Goal: Register for event/course

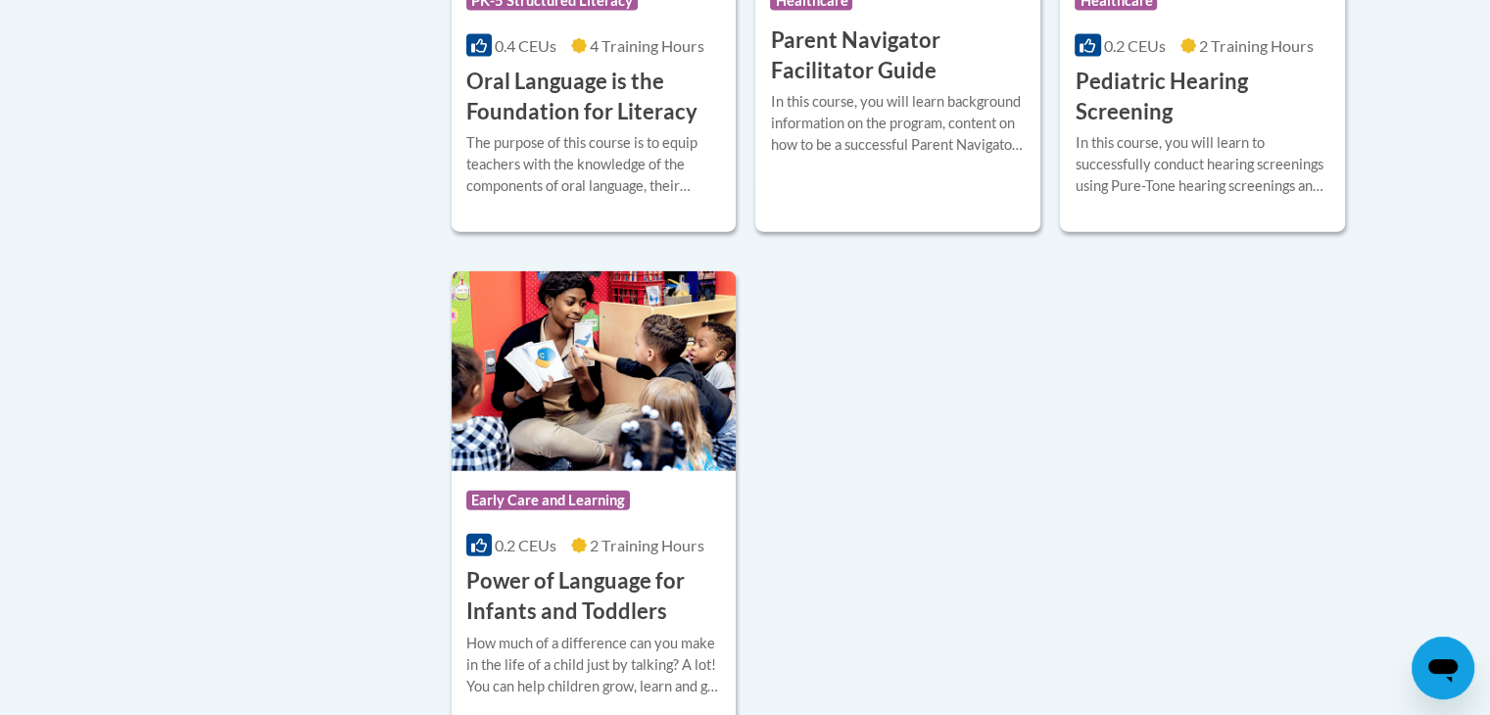
scroll to position [4433, 0]
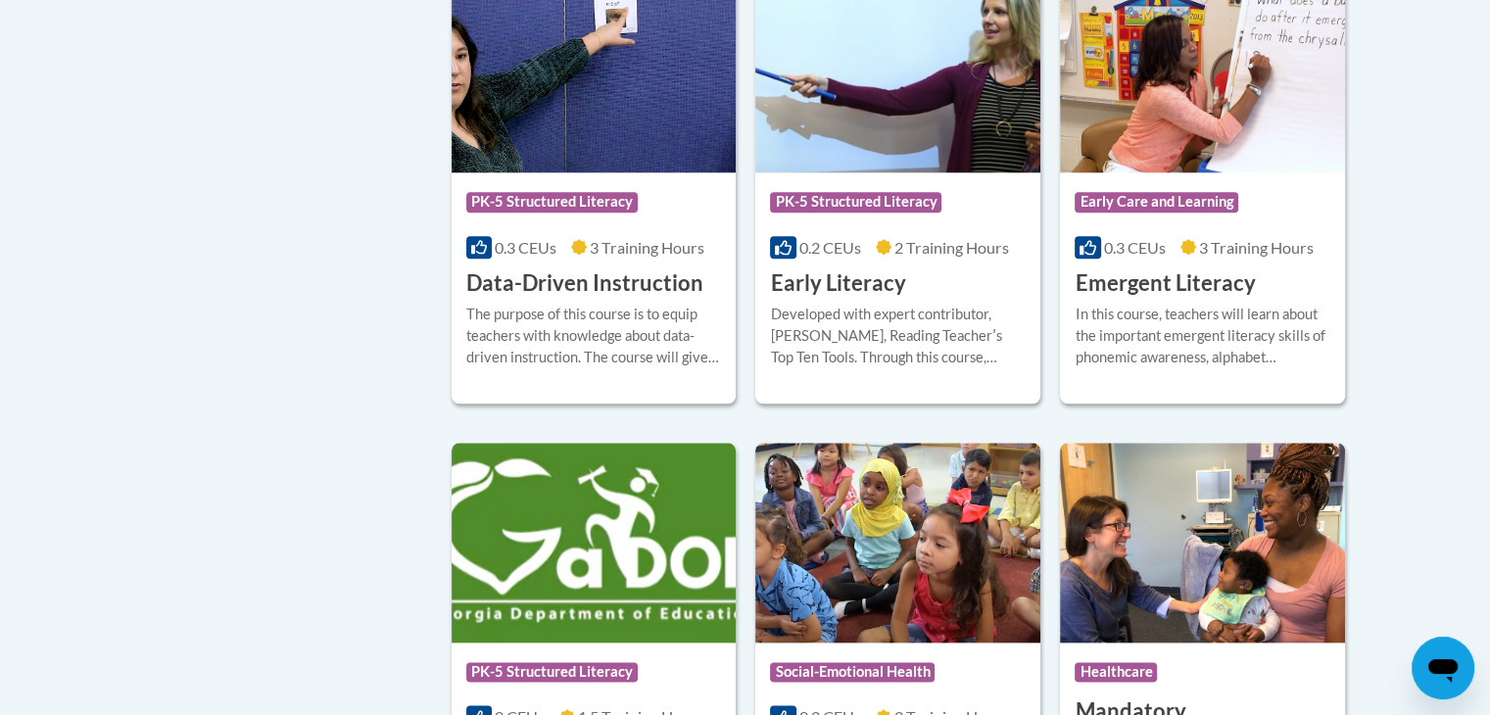
scroll to position [2191, 0]
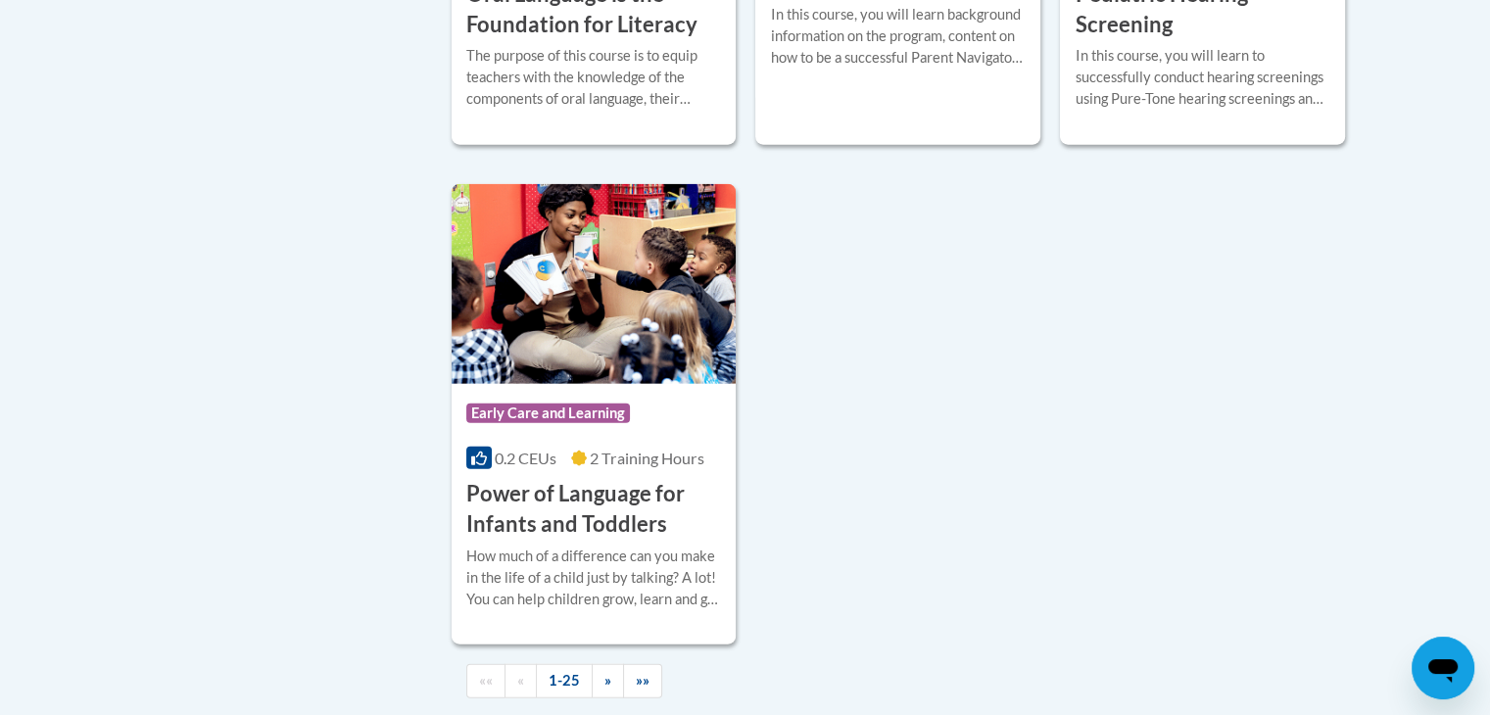
scroll to position [4511, 0]
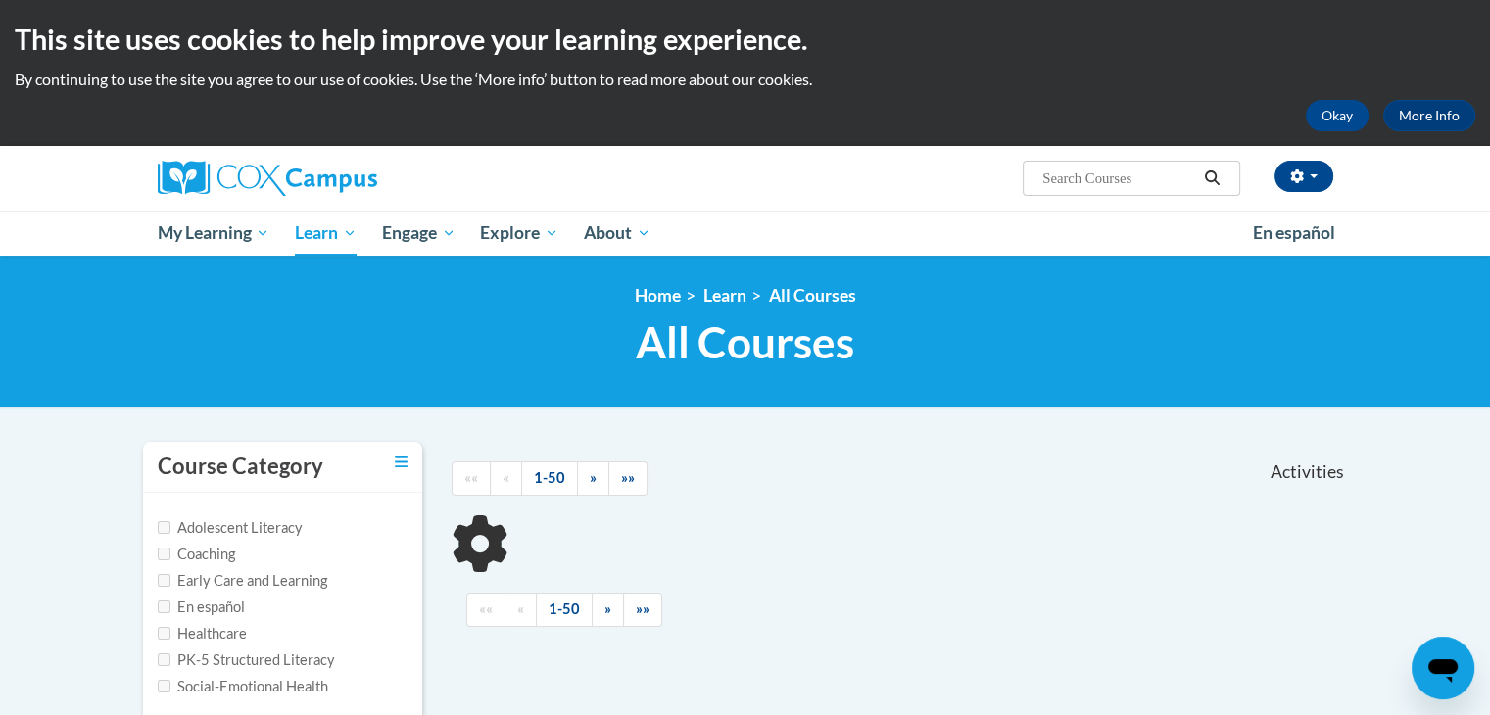
click at [1131, 169] on input "Search..." at bounding box center [1118, 179] width 157 height 24
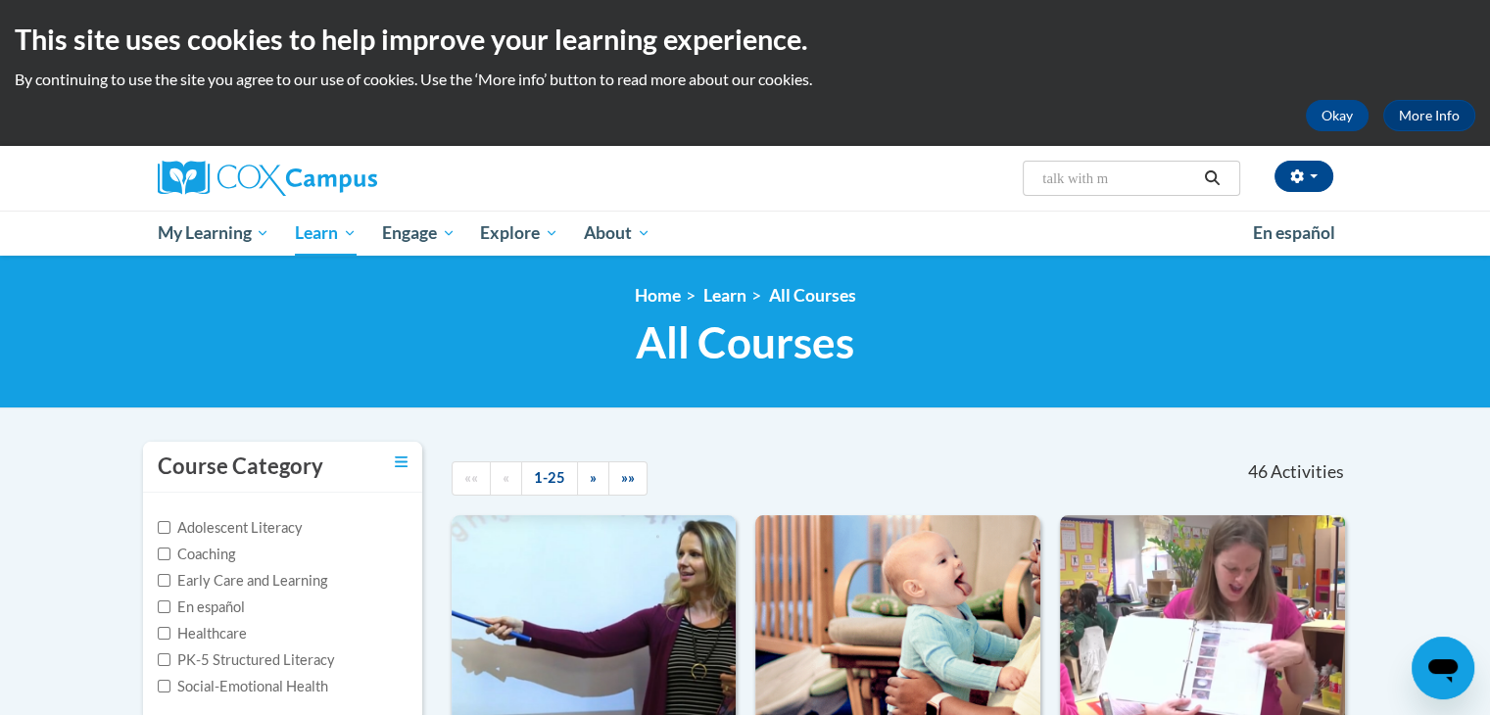
type input "talk with me"
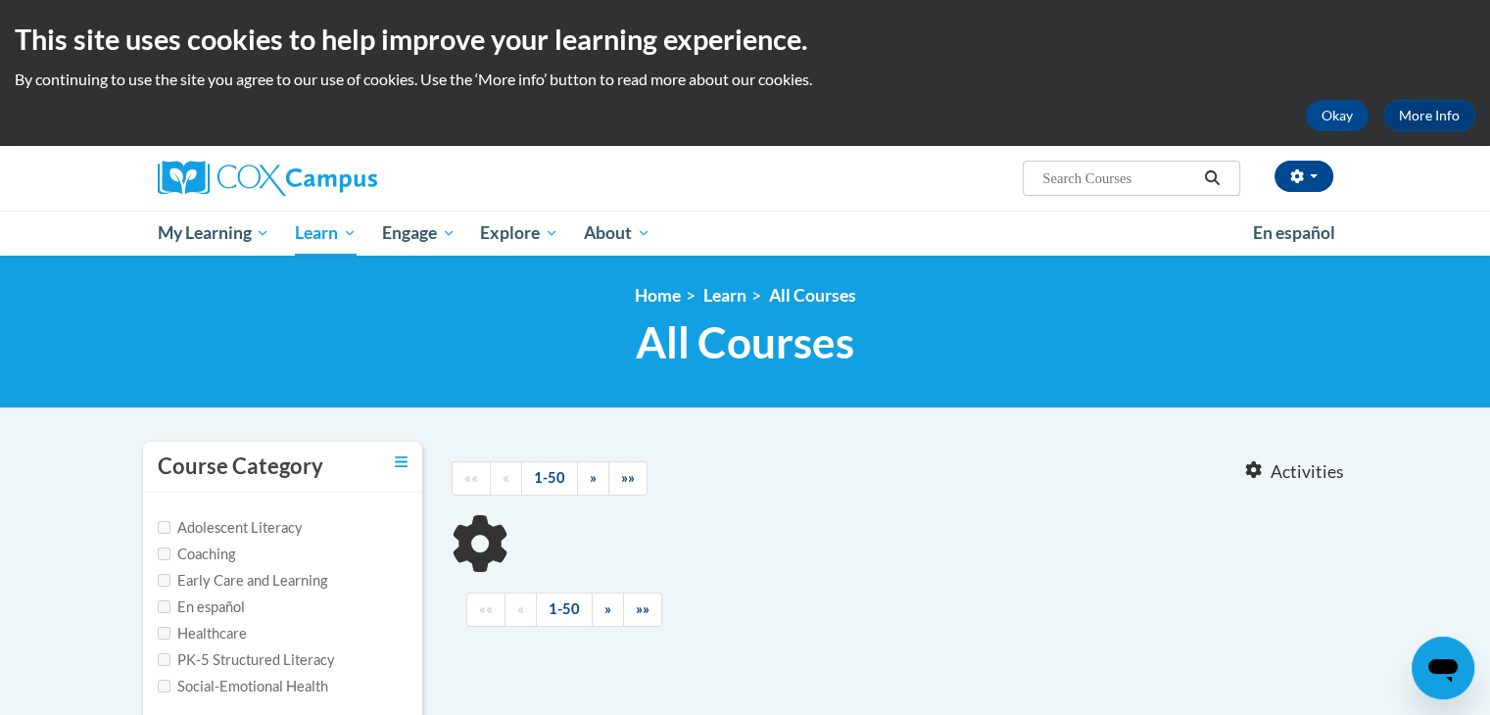
type input "talk with me"
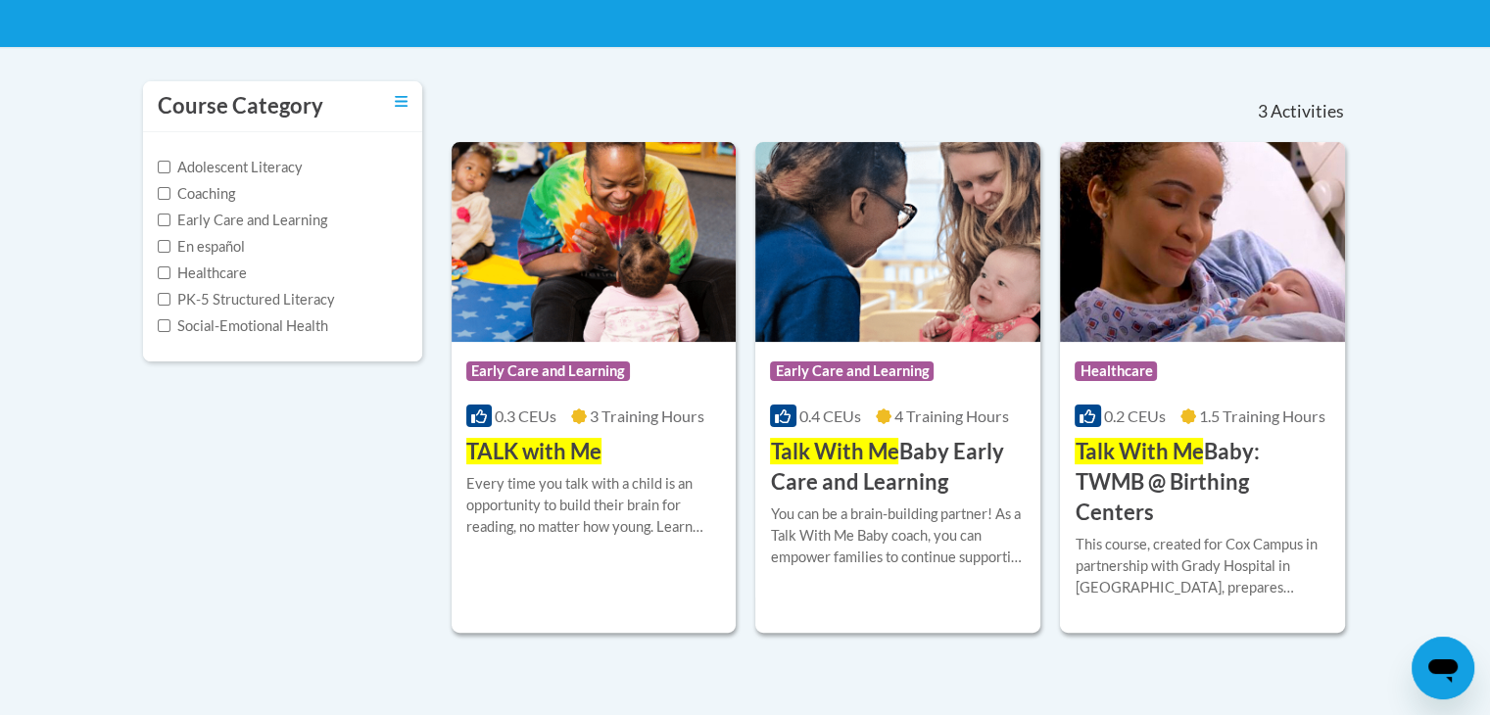
scroll to position [372, 0]
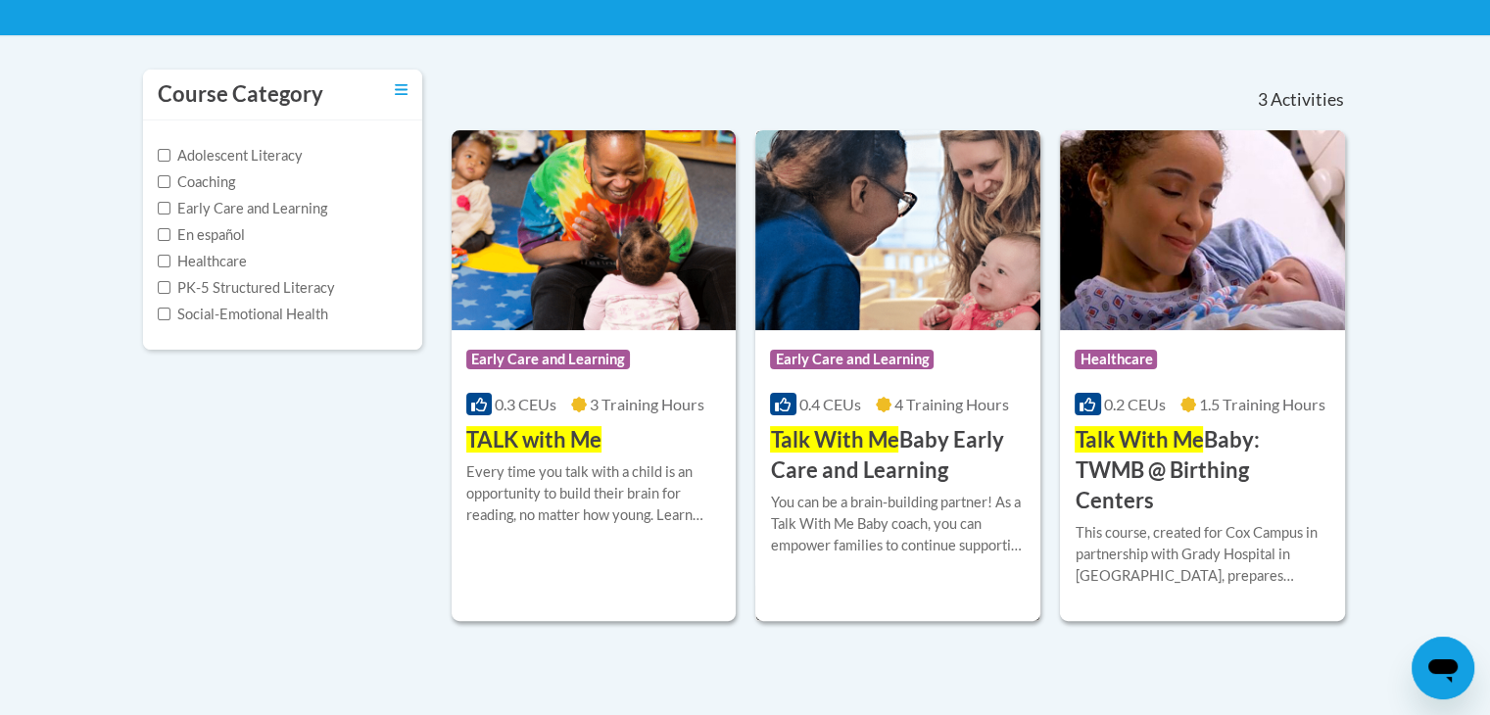
click at [929, 441] on h3 "Talk With Me Baby Early Care and Learning" at bounding box center [898, 455] width 256 height 61
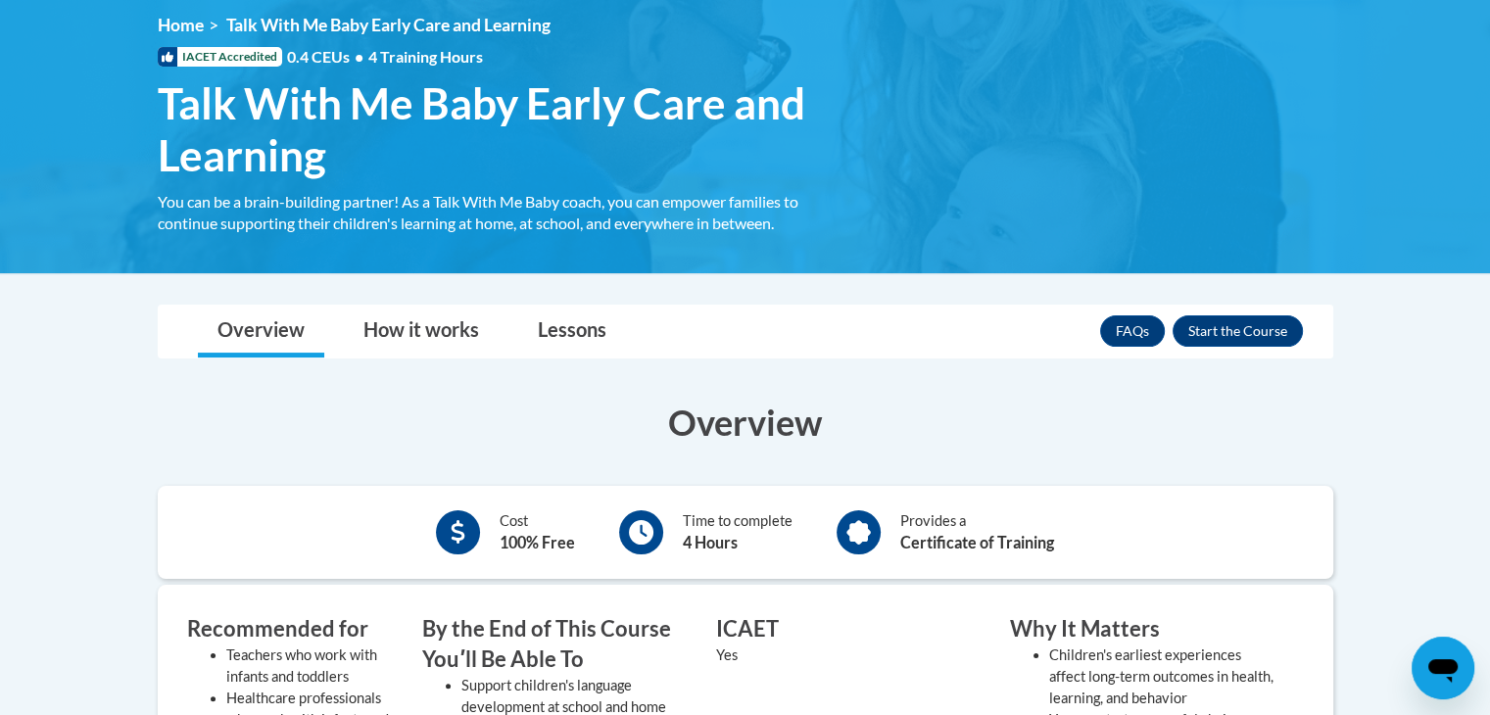
scroll to position [270, 0]
click at [1247, 340] on button "Enroll" at bounding box center [1238, 330] width 130 height 31
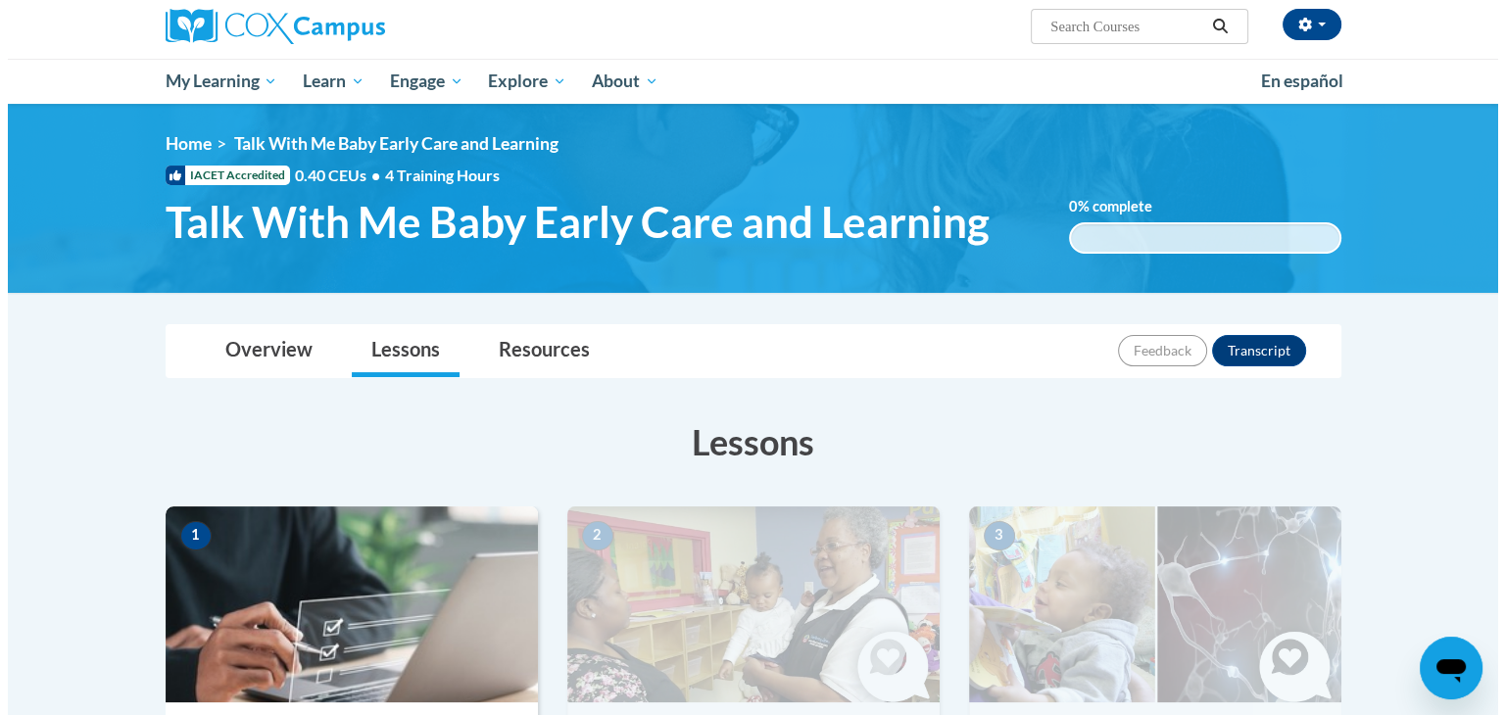
scroll to position [407, 0]
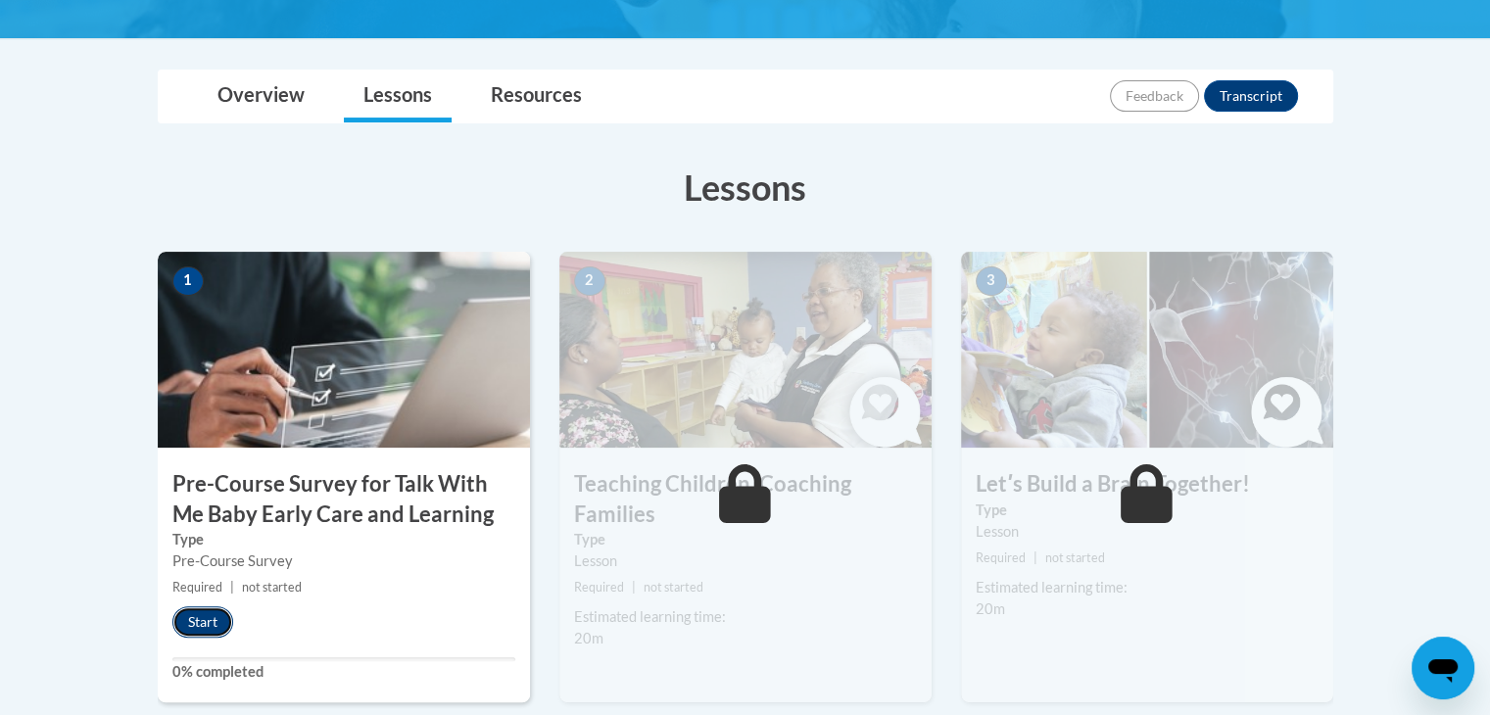
click at [196, 612] on button "Start" at bounding box center [202, 621] width 61 height 31
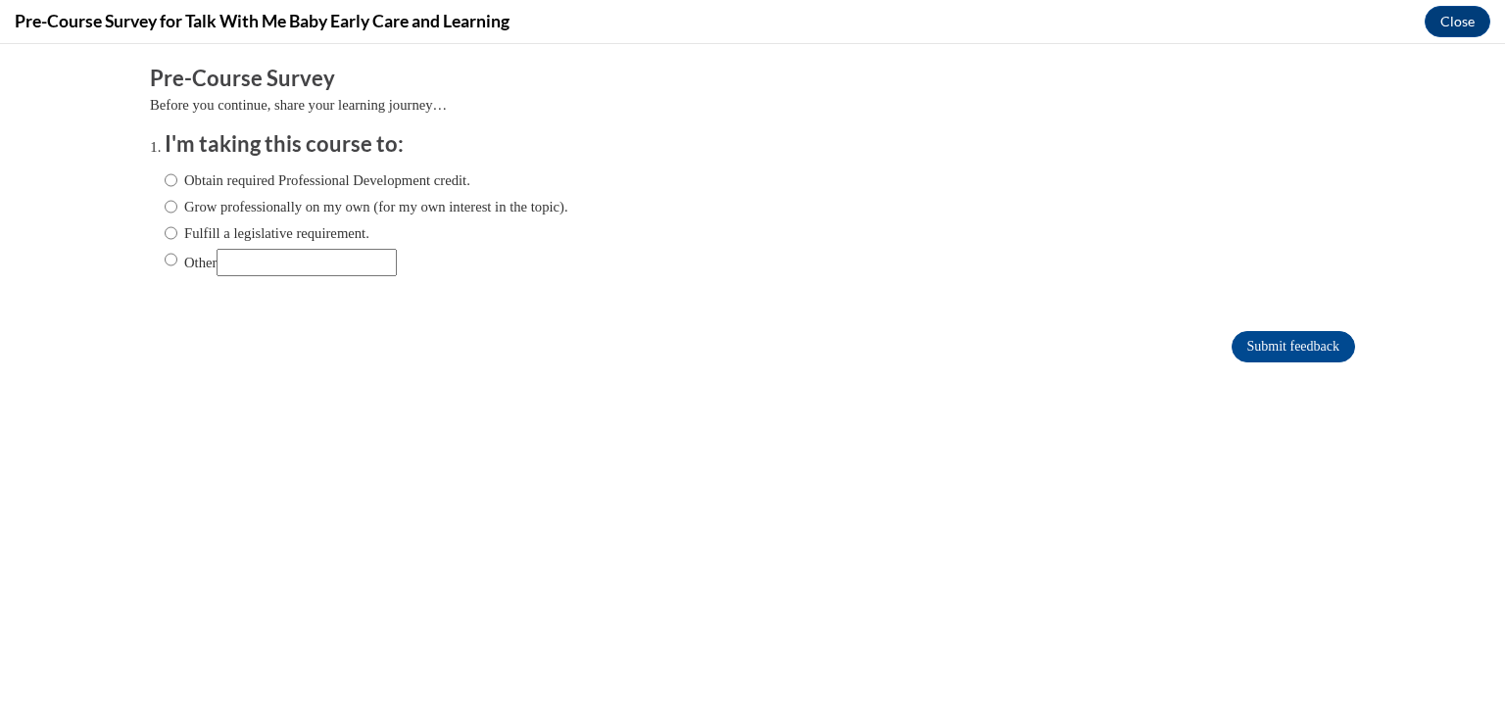
scroll to position [0, 0]
click at [293, 206] on label "Grow professionally on my own (for my own interest in the topic)." at bounding box center [367, 207] width 404 height 22
click at [177, 206] on input "Grow professionally on my own (for my own interest in the topic)." at bounding box center [171, 207] width 13 height 22
radio input "true"
click at [286, 189] on label "Obtain required Professional Development credit." at bounding box center [318, 180] width 306 height 22
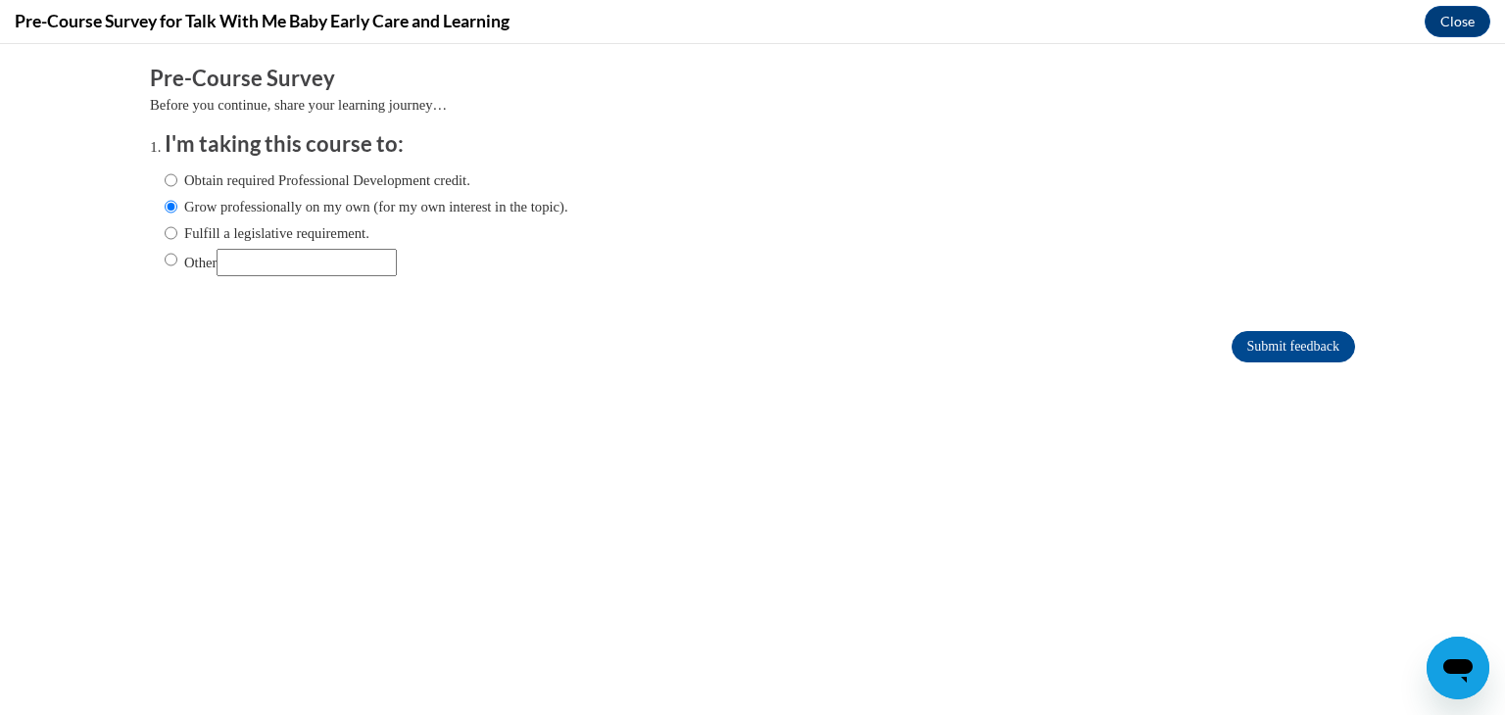
click at [177, 189] on input "Obtain required Professional Development credit." at bounding box center [171, 180] width 13 height 22
radio input "true"
click at [417, 202] on label "Grow professionally on my own (for my own interest in the topic)." at bounding box center [367, 207] width 404 height 22
click at [177, 202] on input "Grow professionally on my own (for my own interest in the topic)." at bounding box center [171, 207] width 13 height 22
radio input "true"
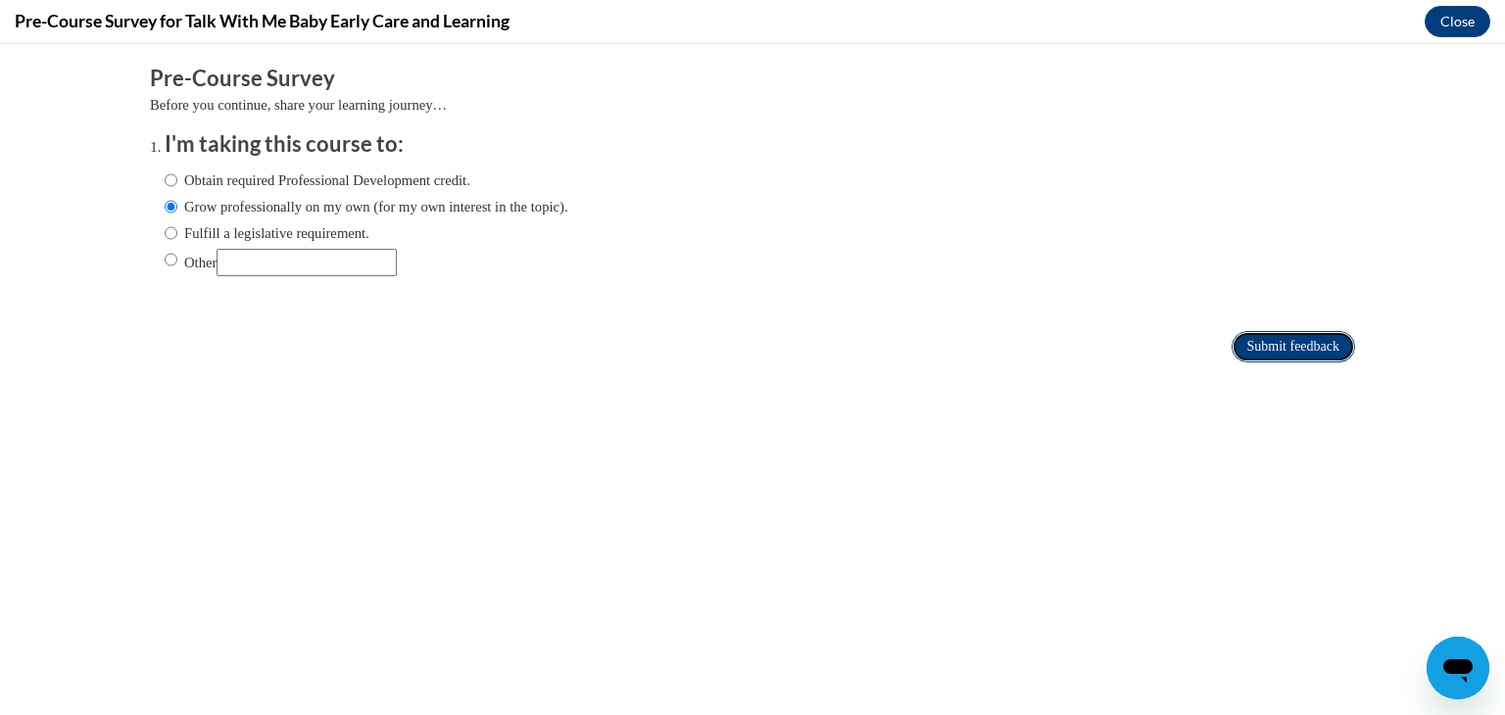
click at [1274, 335] on input "Submit feedback" at bounding box center [1292, 346] width 123 height 31
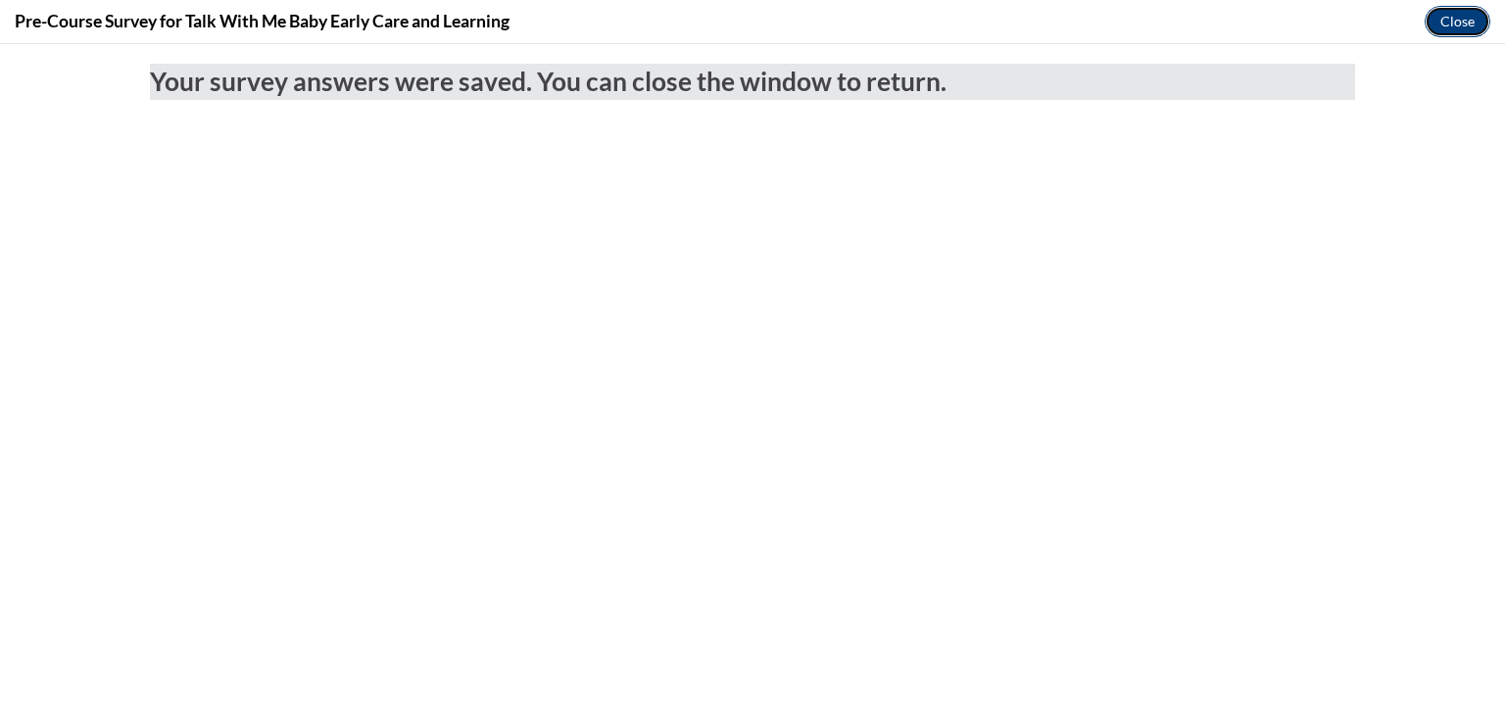
click at [1452, 31] on button "Close" at bounding box center [1457, 21] width 66 height 31
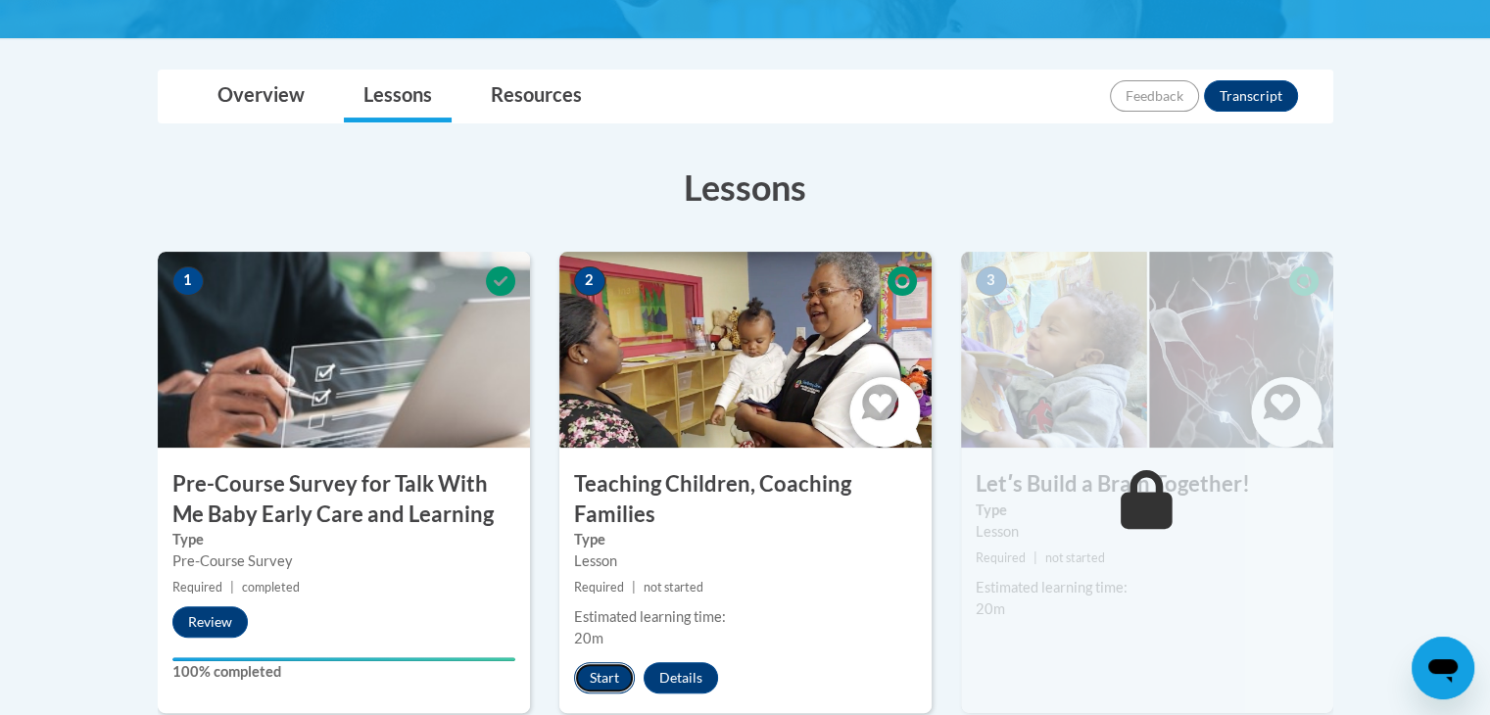
click at [588, 679] on button "Start" at bounding box center [604, 677] width 61 height 31
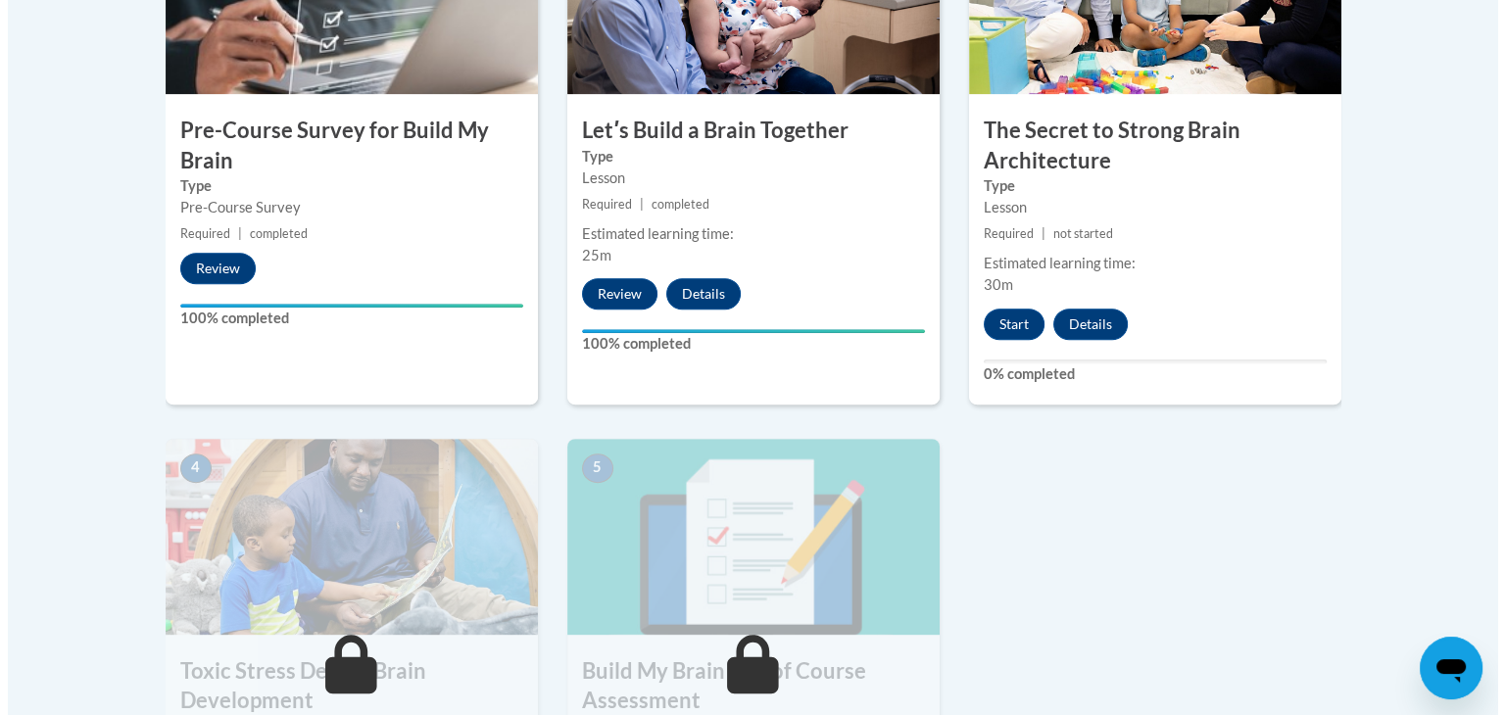
scroll to position [760, 0]
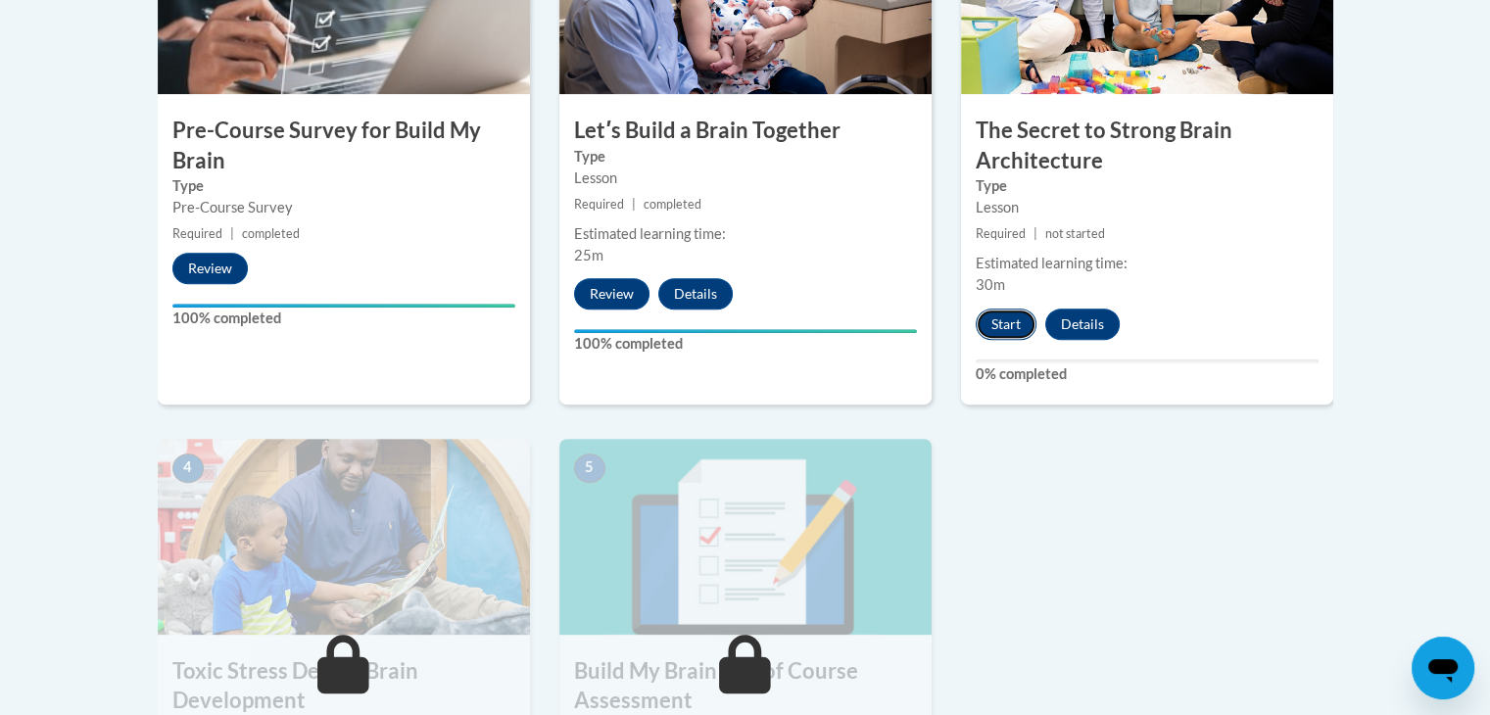
click at [1024, 314] on button "Start" at bounding box center [1006, 324] width 61 height 31
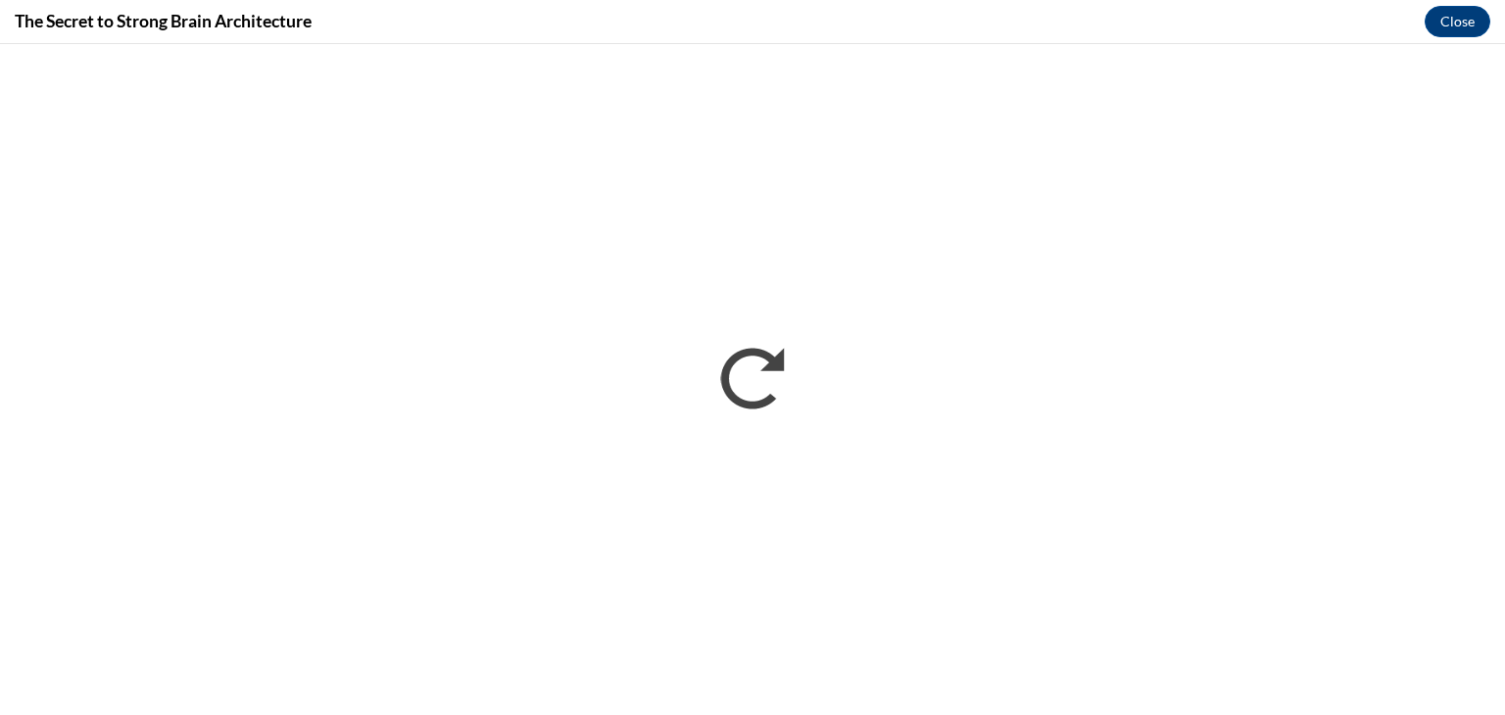
scroll to position [0, 0]
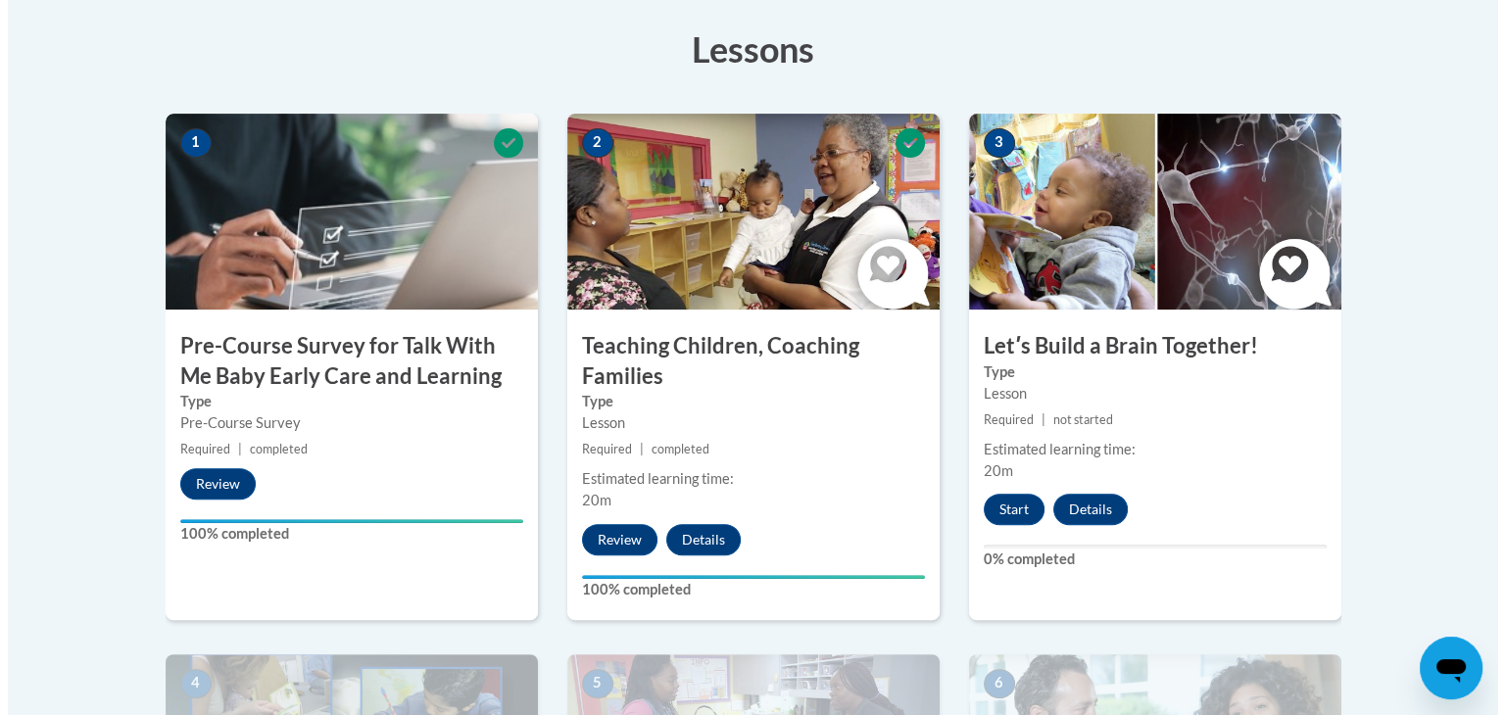
scroll to position [623, 0]
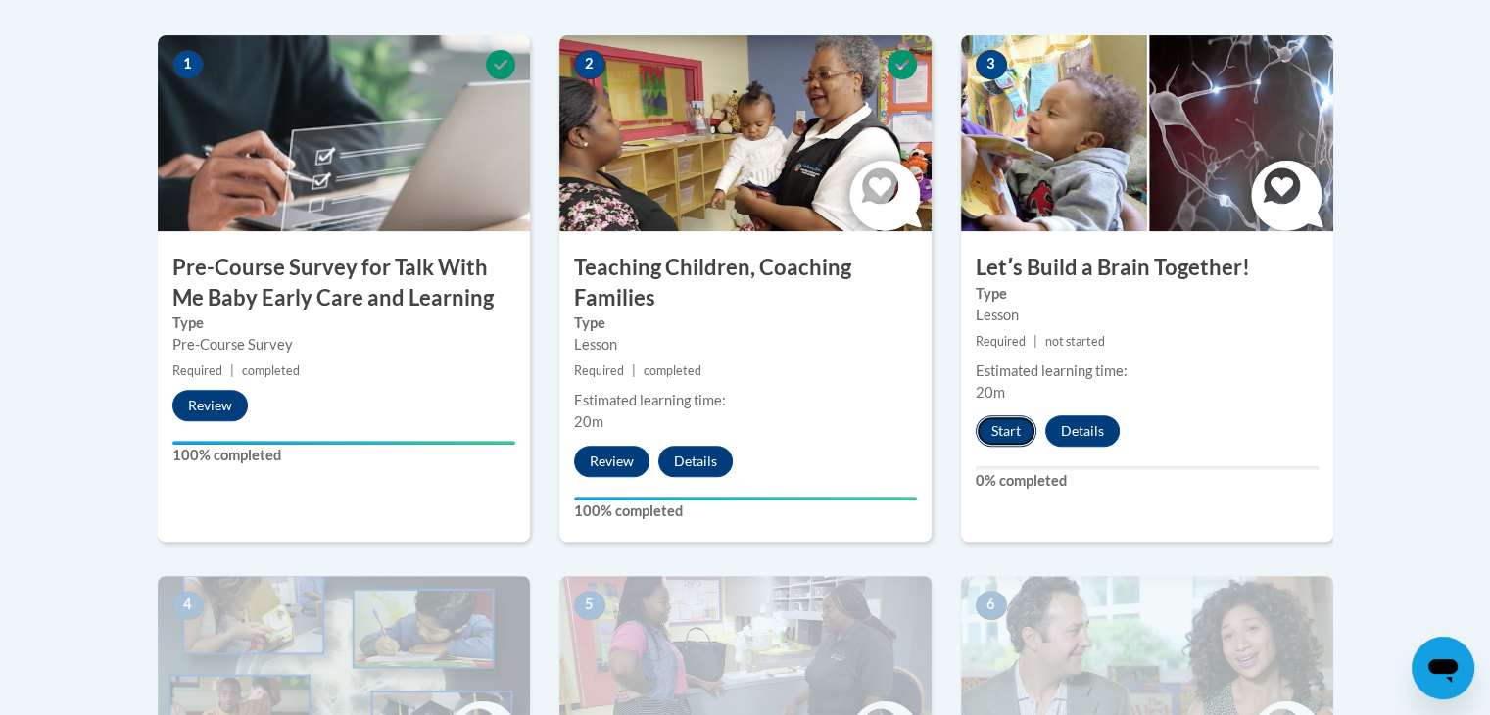
click at [1015, 436] on button "Start" at bounding box center [1006, 430] width 61 height 31
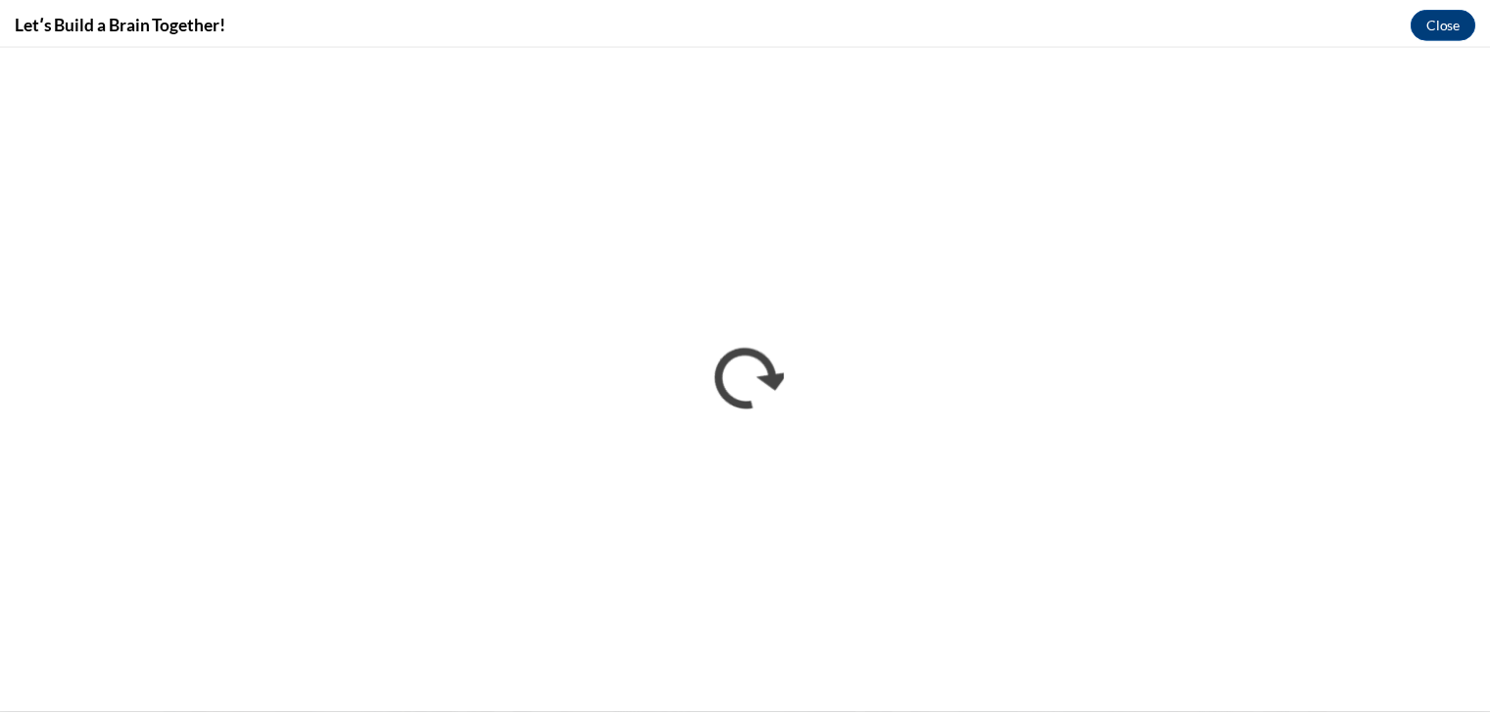
scroll to position [0, 0]
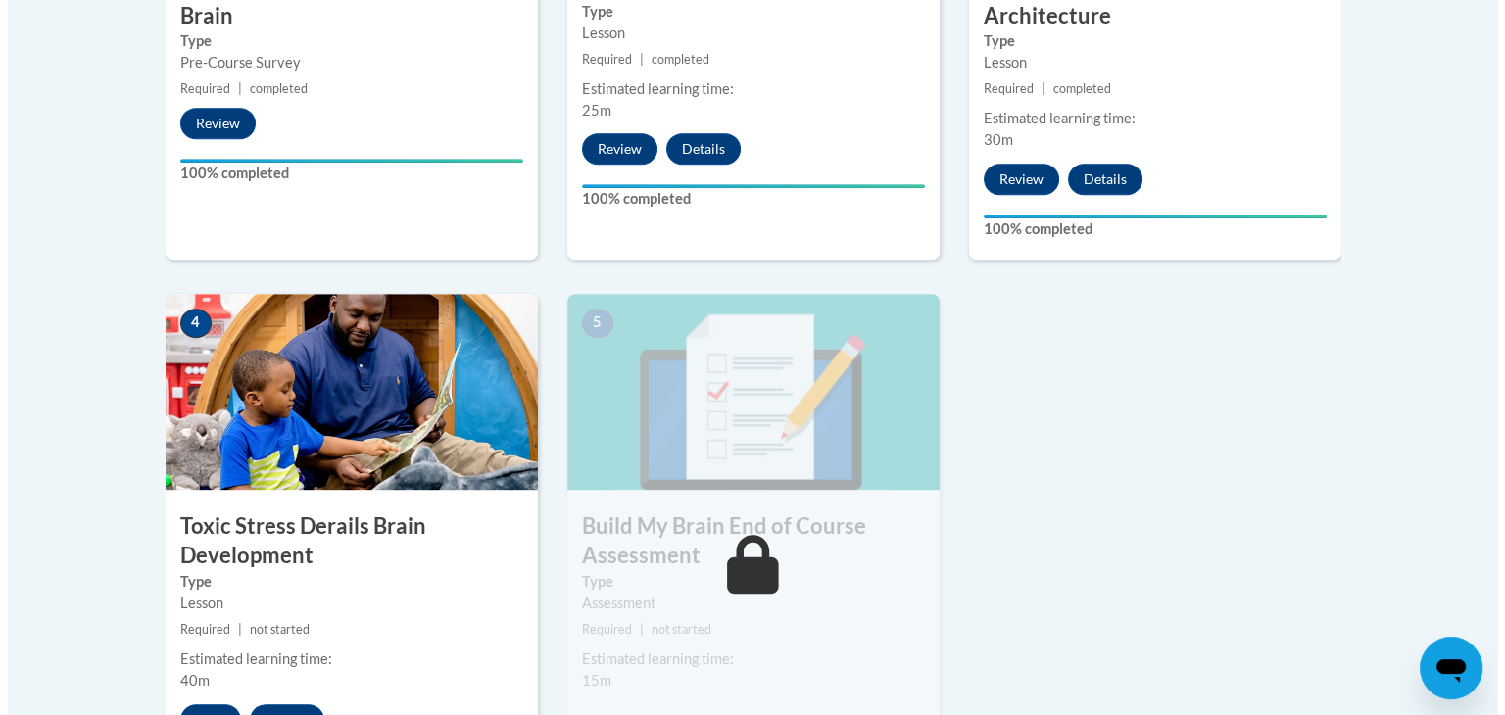
scroll to position [1182, 0]
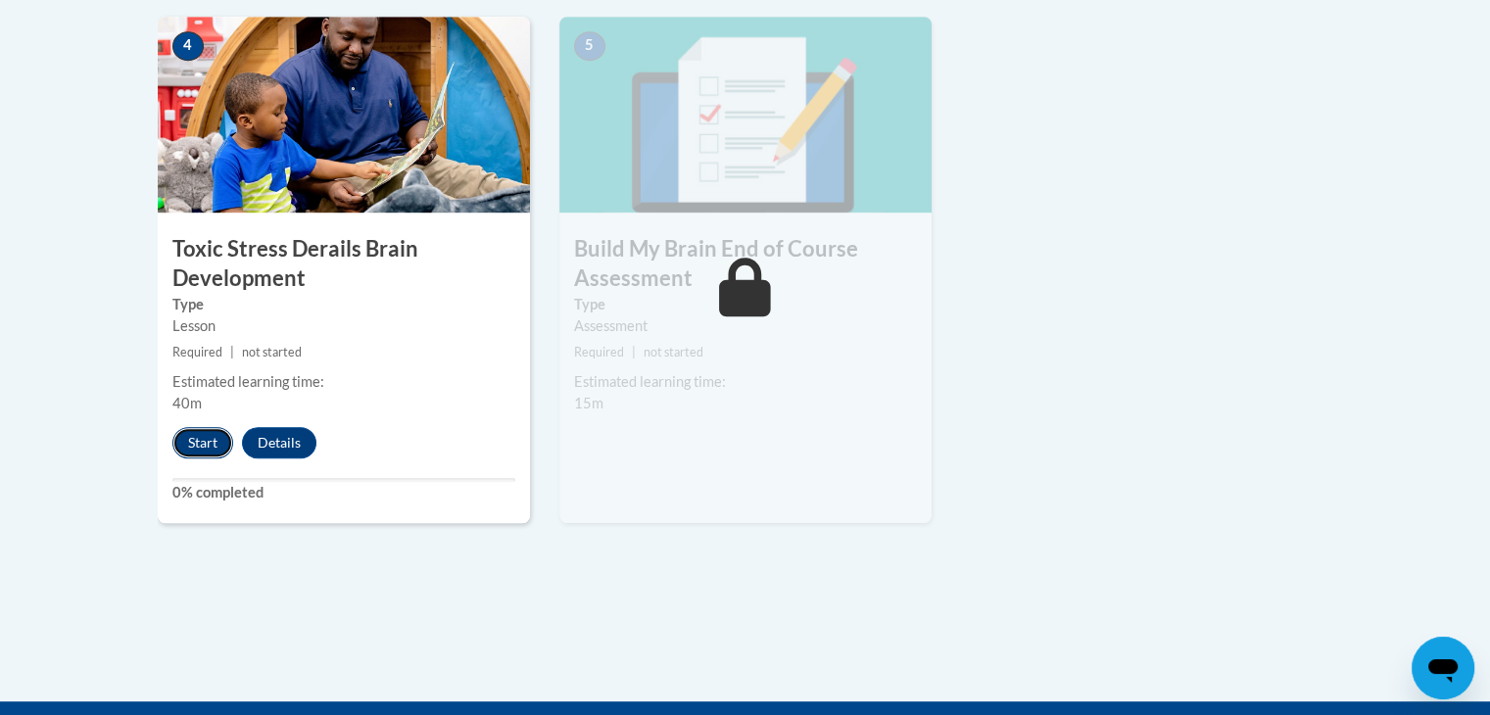
click at [205, 440] on button "Start" at bounding box center [202, 442] width 61 height 31
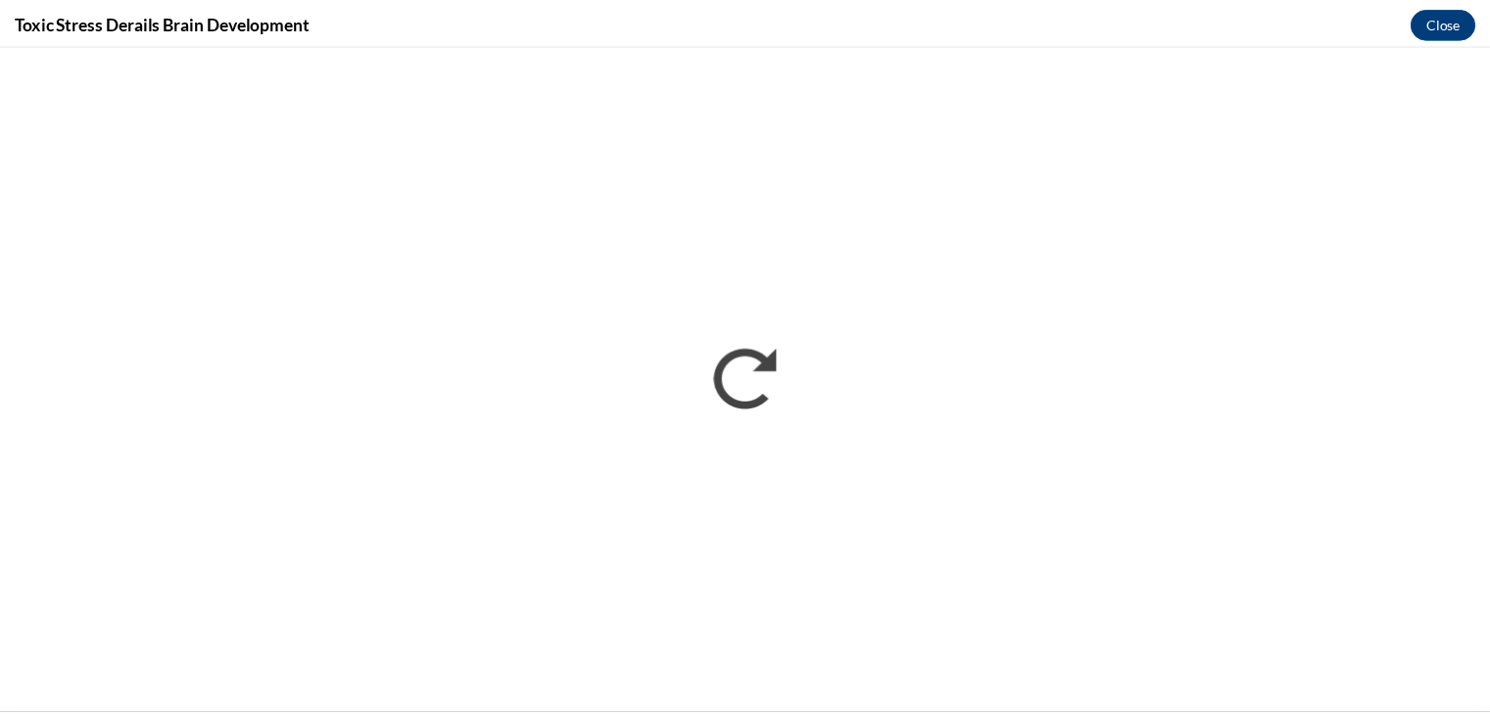
scroll to position [0, 0]
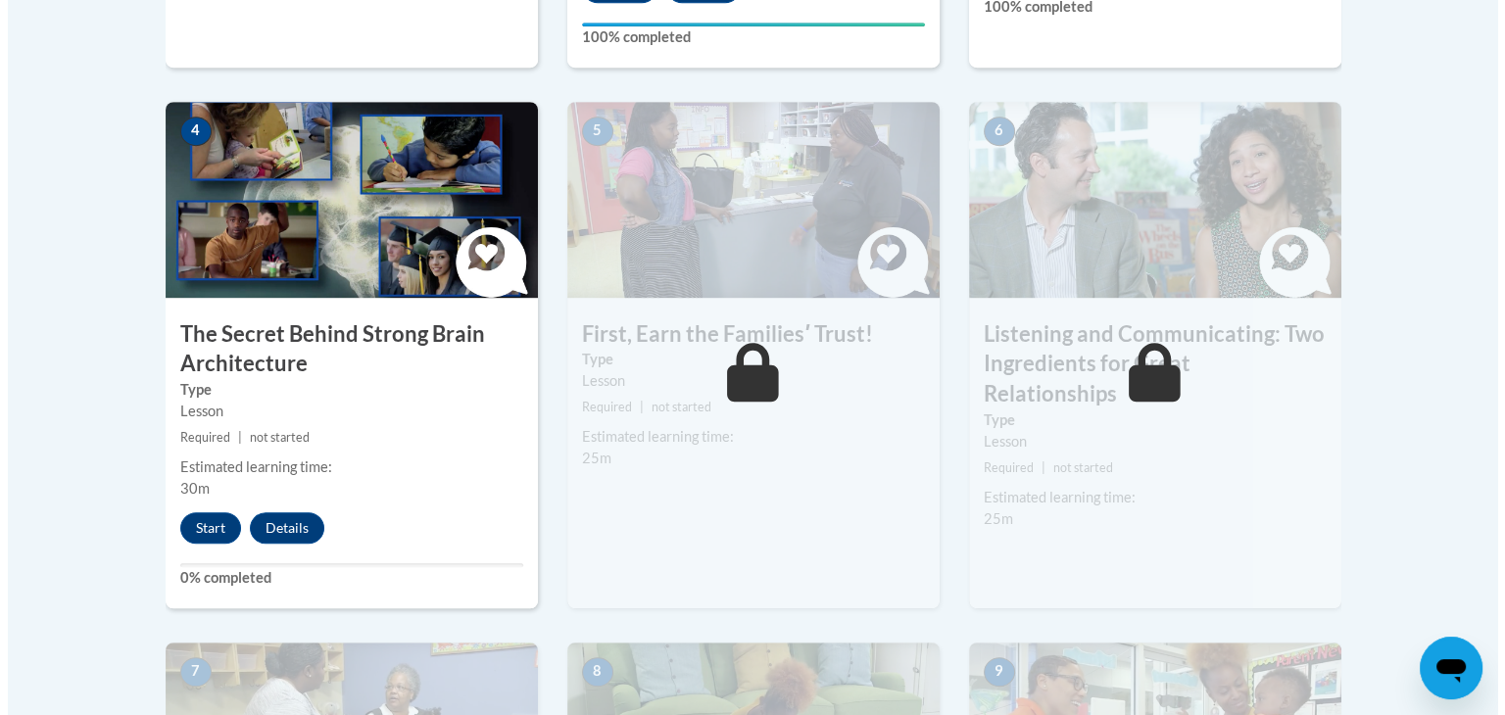
scroll to position [1103, 0]
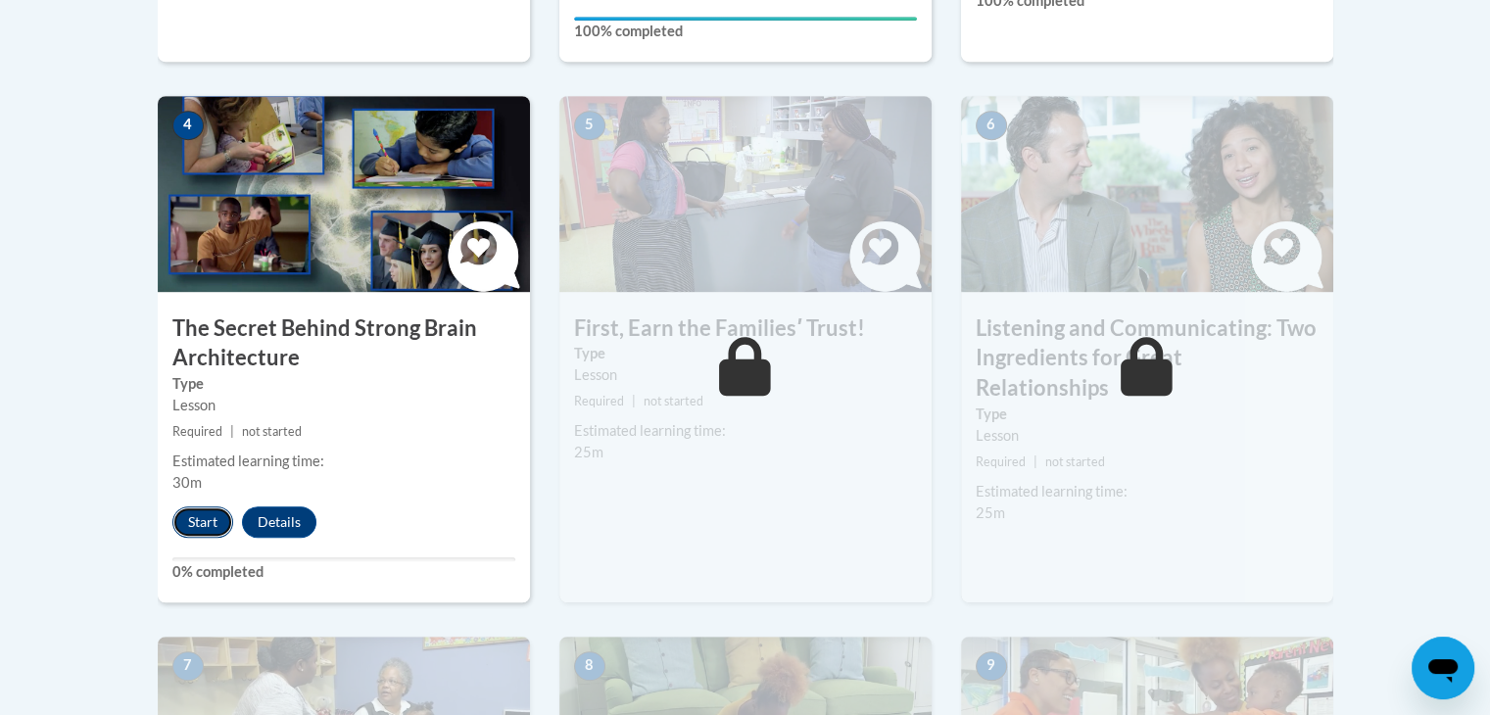
click at [195, 519] on button "Start" at bounding box center [202, 522] width 61 height 31
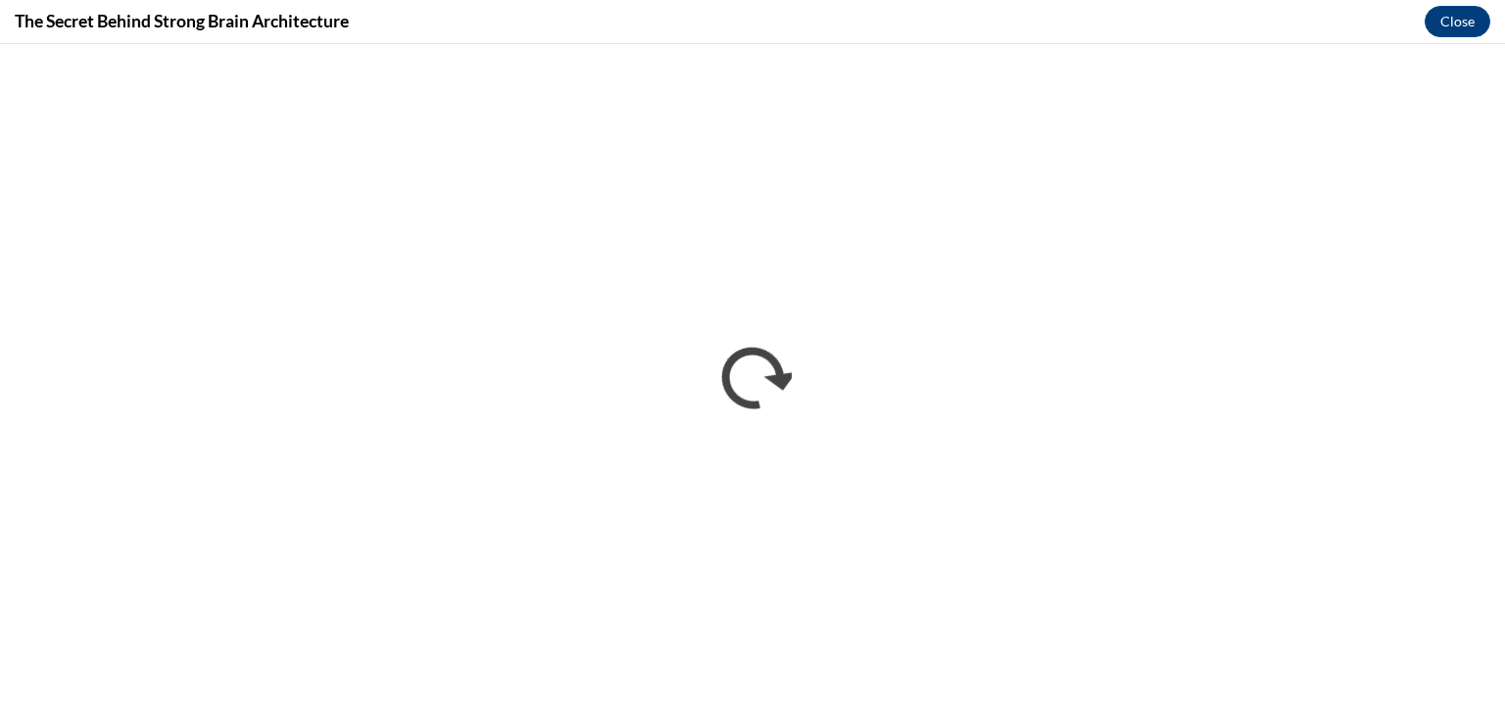
scroll to position [0, 0]
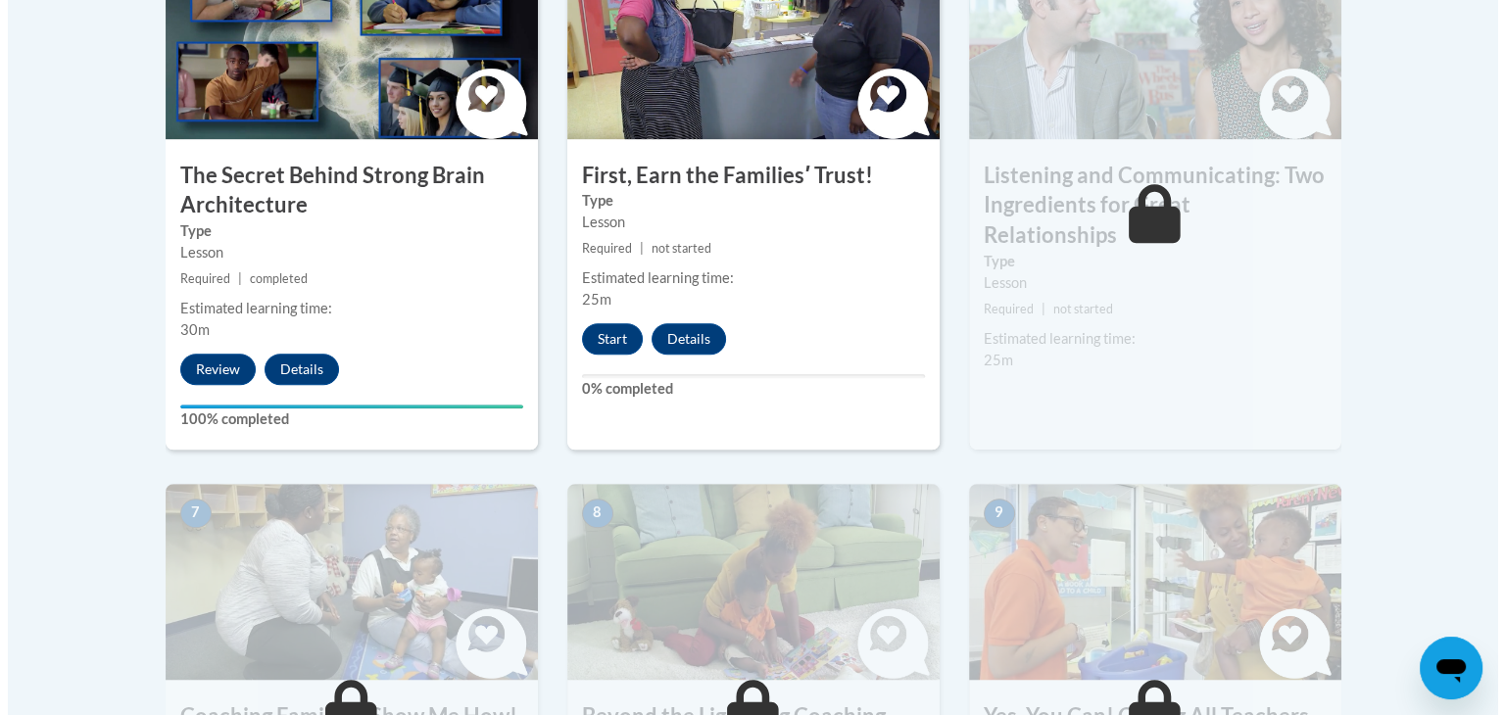
scroll to position [1270, 0]
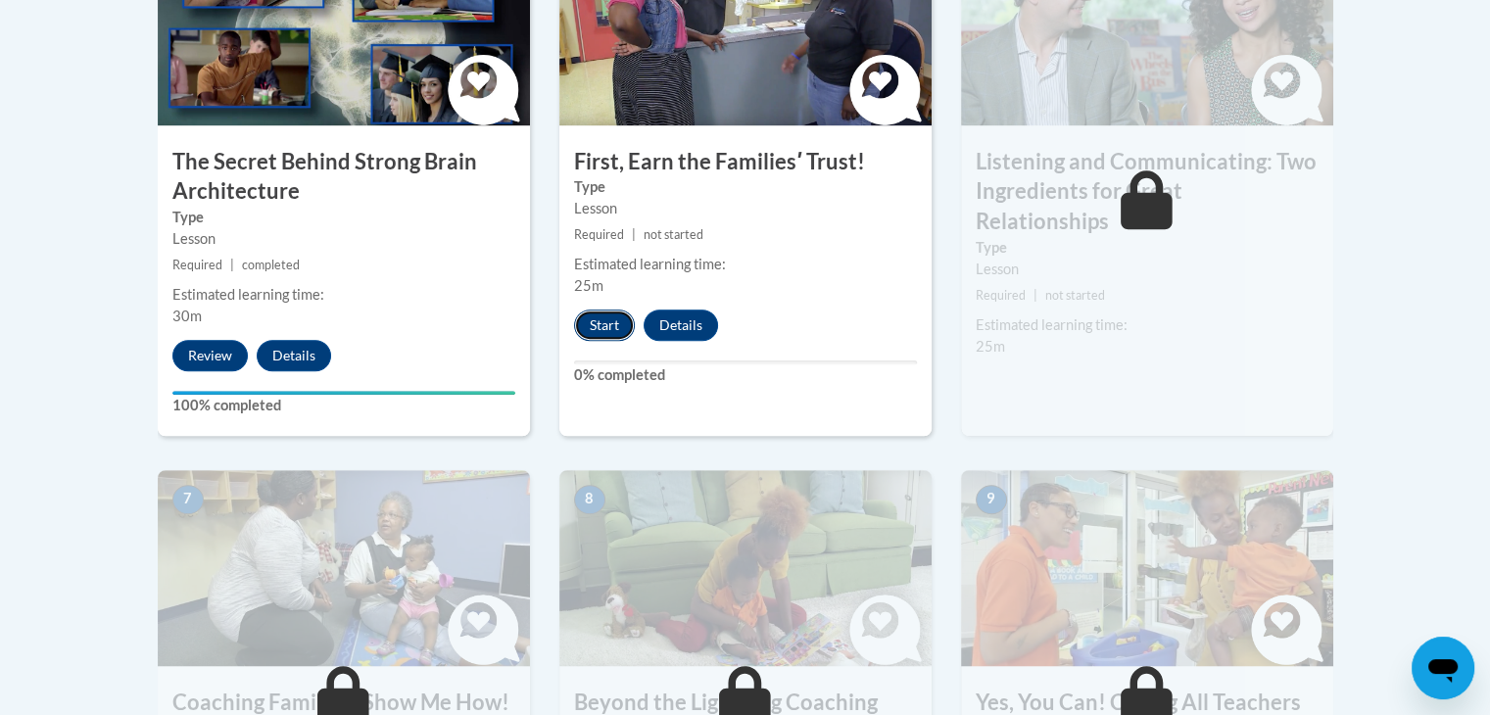
click at [605, 325] on button "Start" at bounding box center [604, 325] width 61 height 31
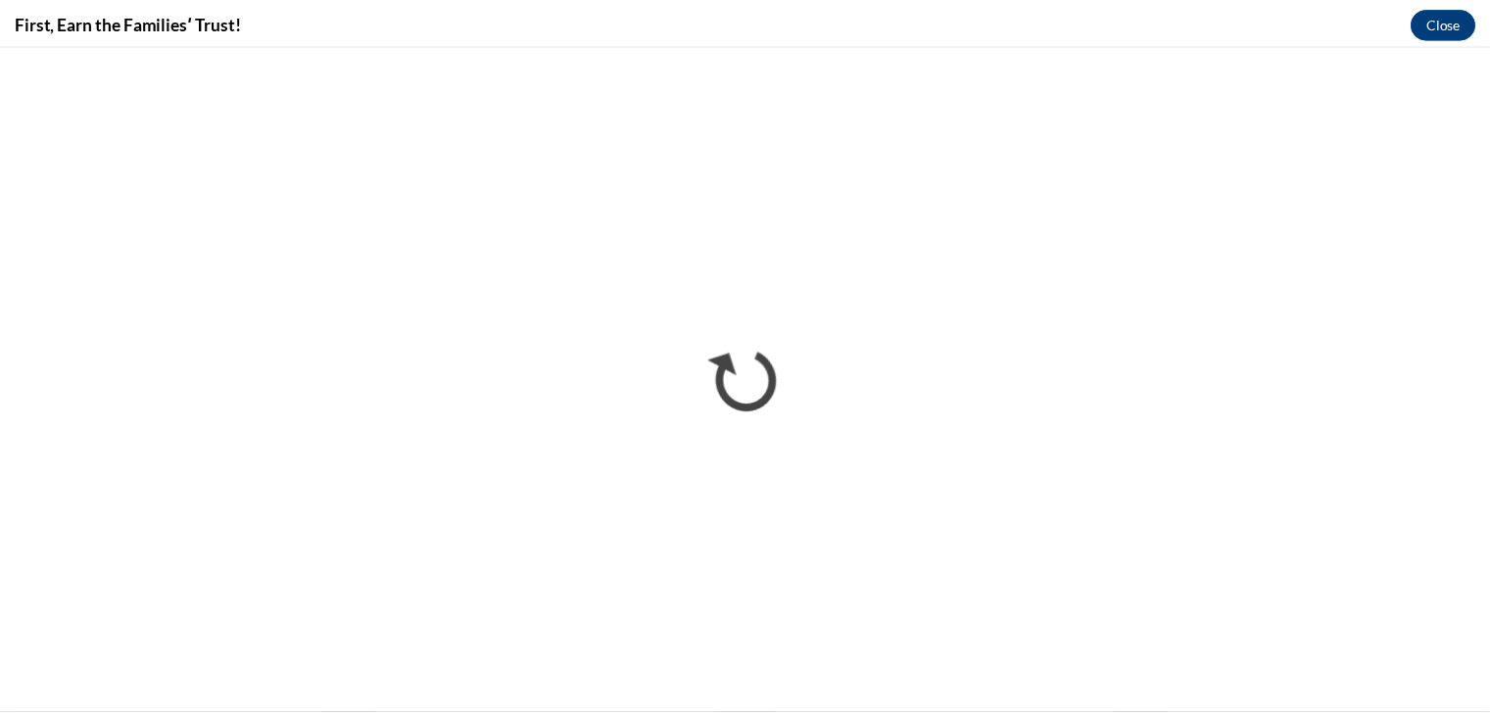
scroll to position [0, 0]
click at [1454, 22] on button "Close" at bounding box center [1457, 21] width 66 height 31
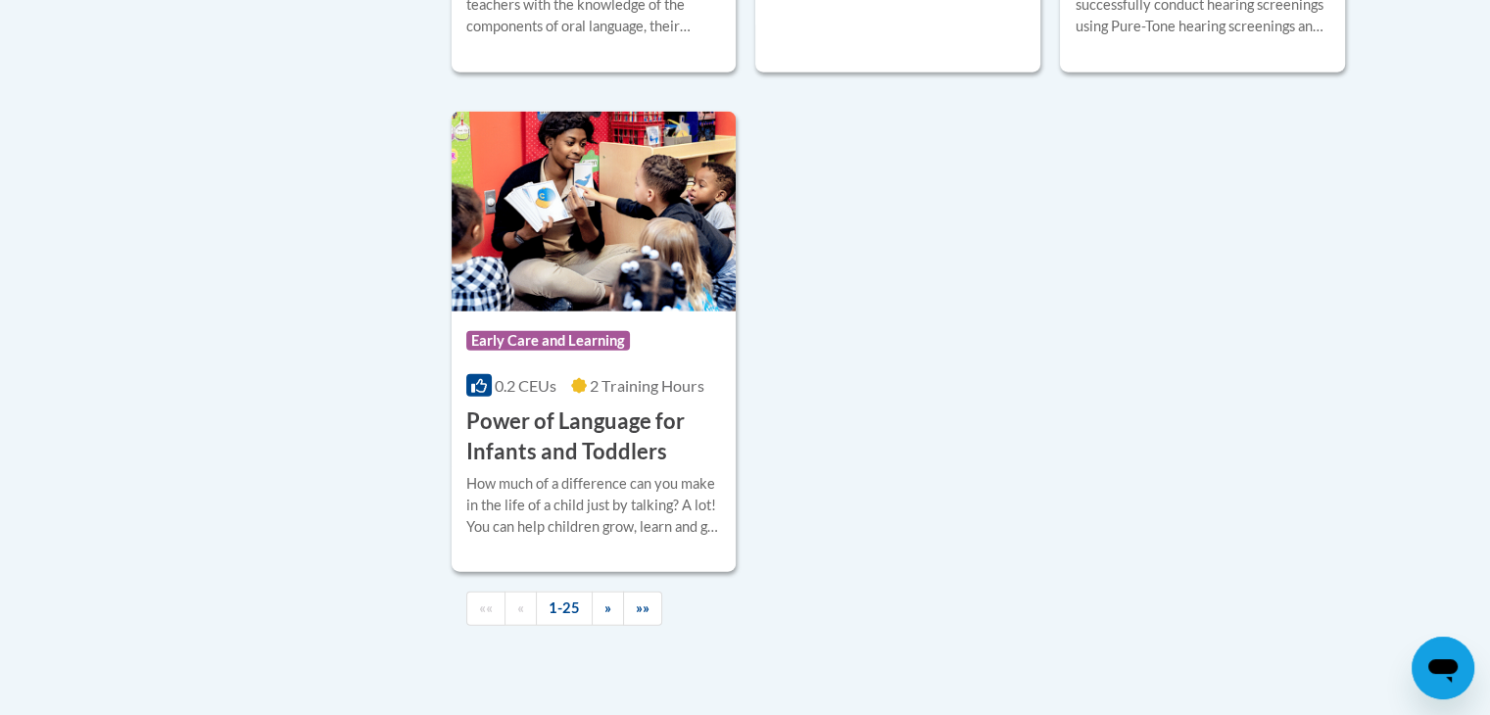
scroll to position [4584, 0]
click at [578, 468] on h3 "Power of Language for Infants and Toddlers" at bounding box center [594, 438] width 256 height 61
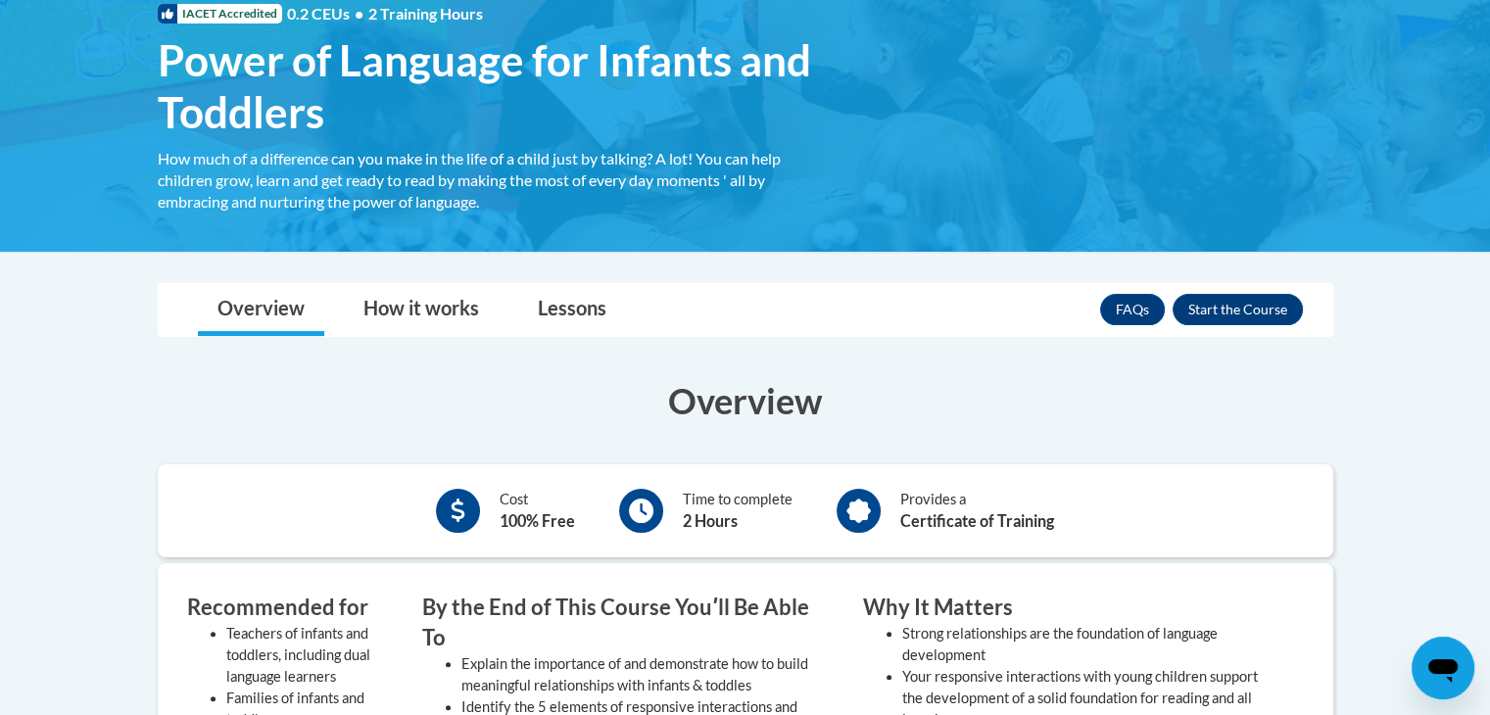
scroll to position [315, 0]
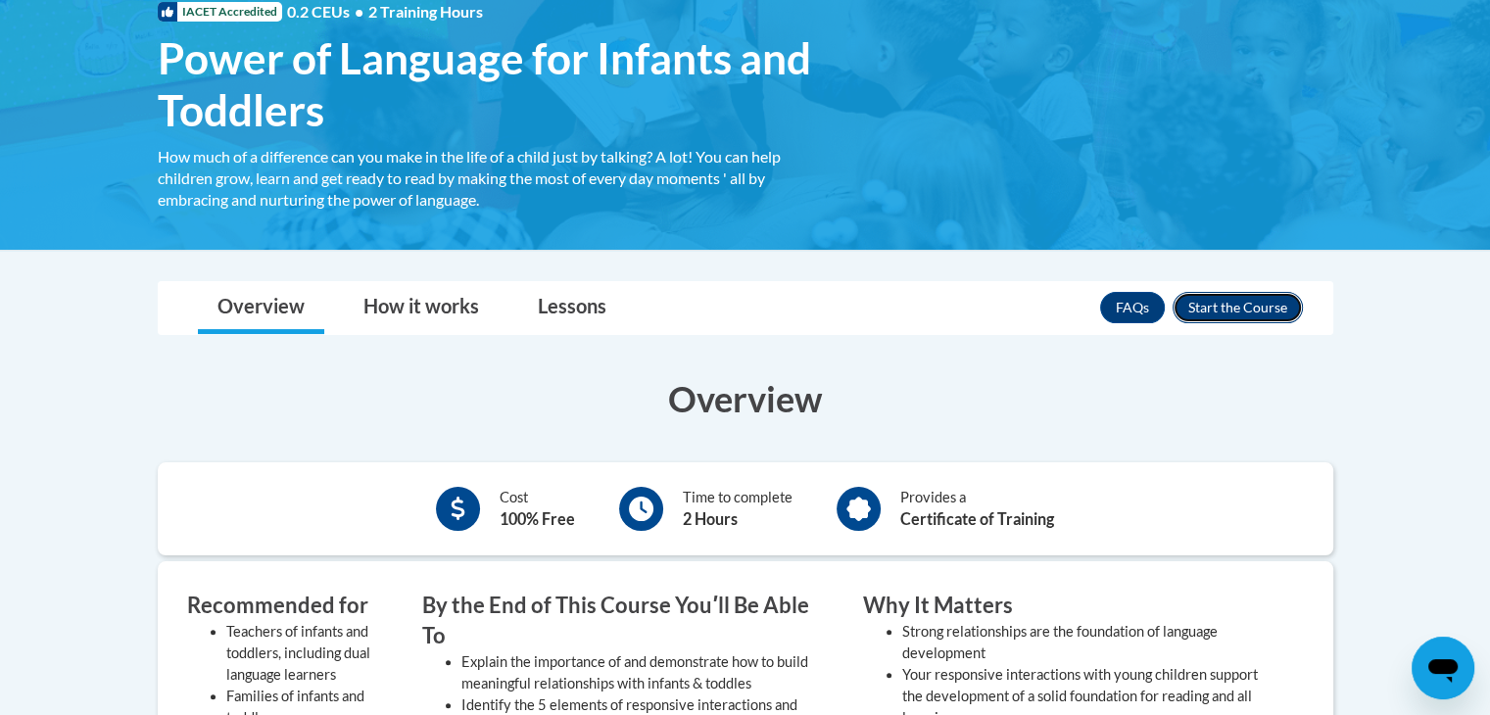
click at [1227, 302] on button "Enroll" at bounding box center [1238, 307] width 130 height 31
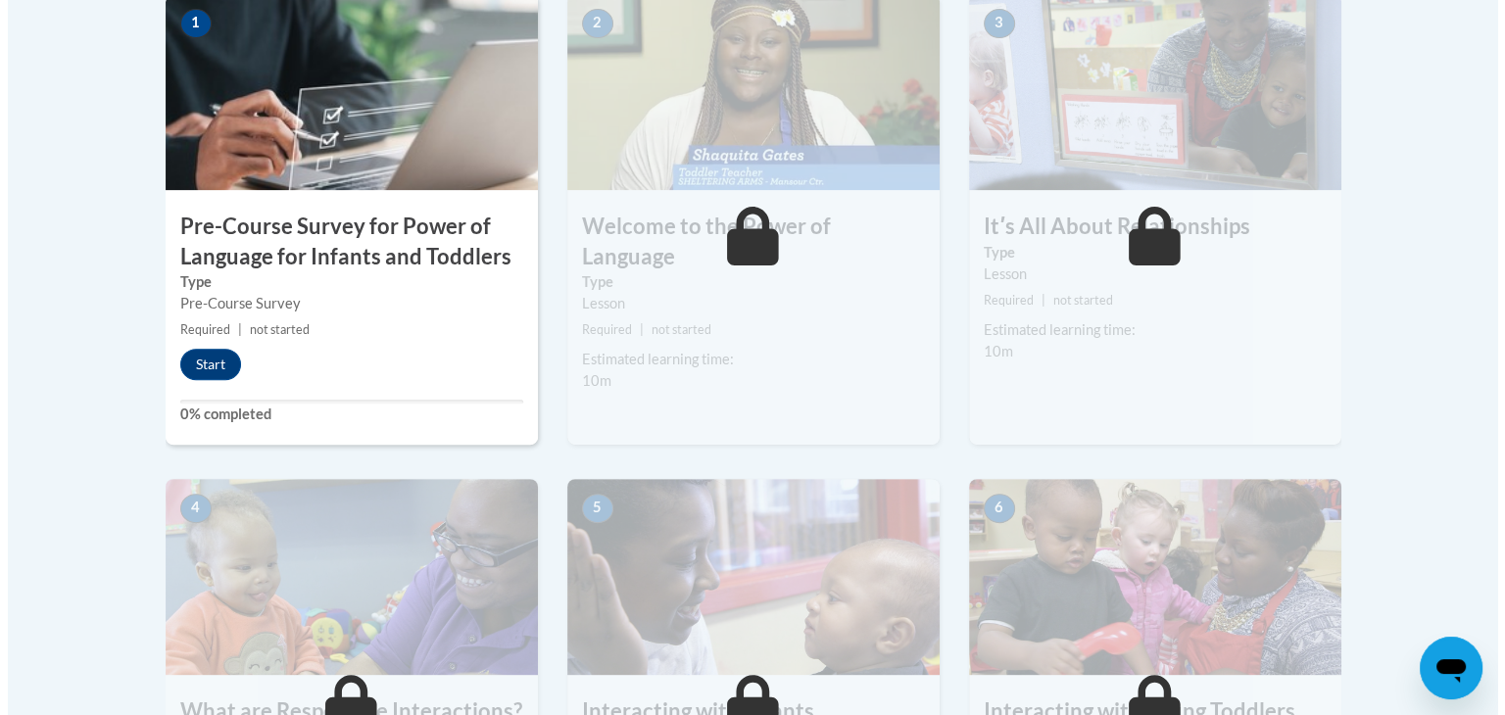
scroll to position [686, 0]
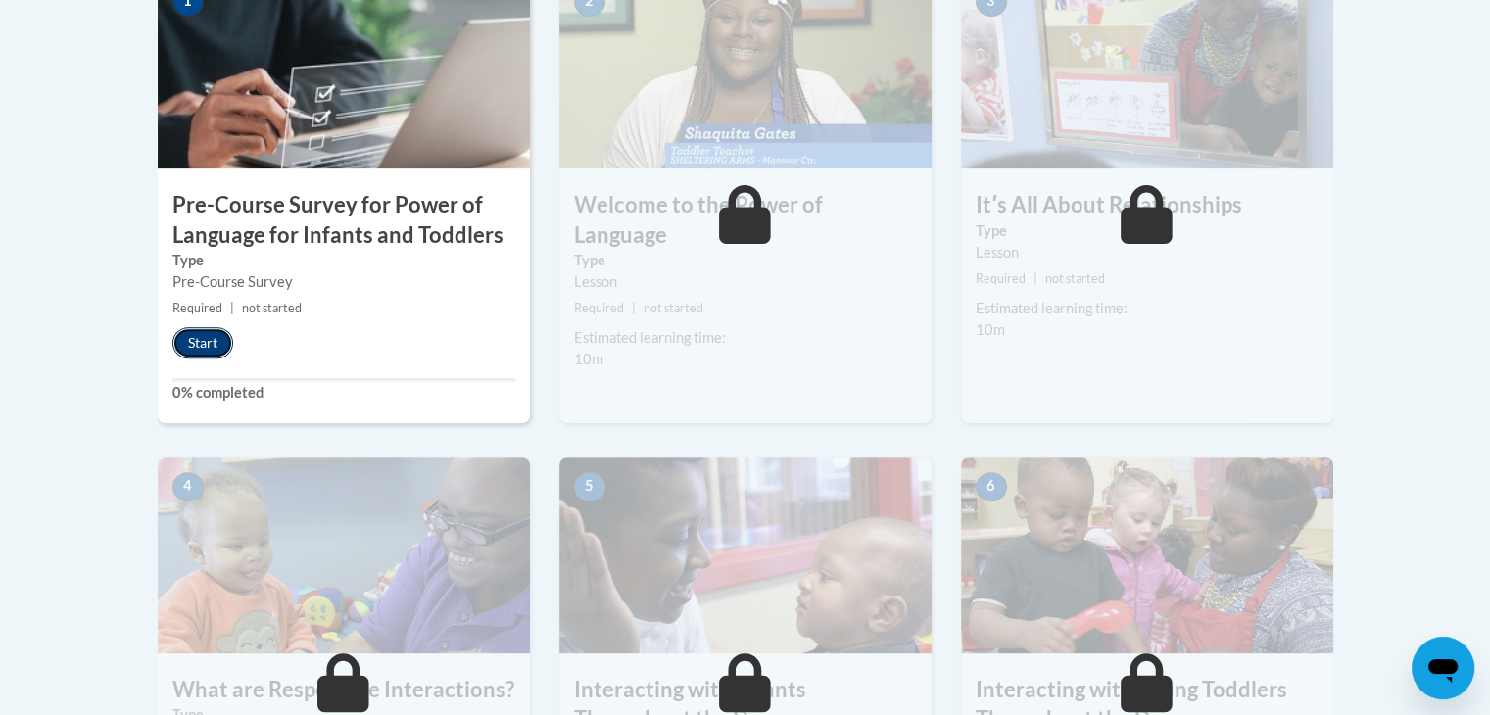
click at [186, 338] on button "Start" at bounding box center [202, 342] width 61 height 31
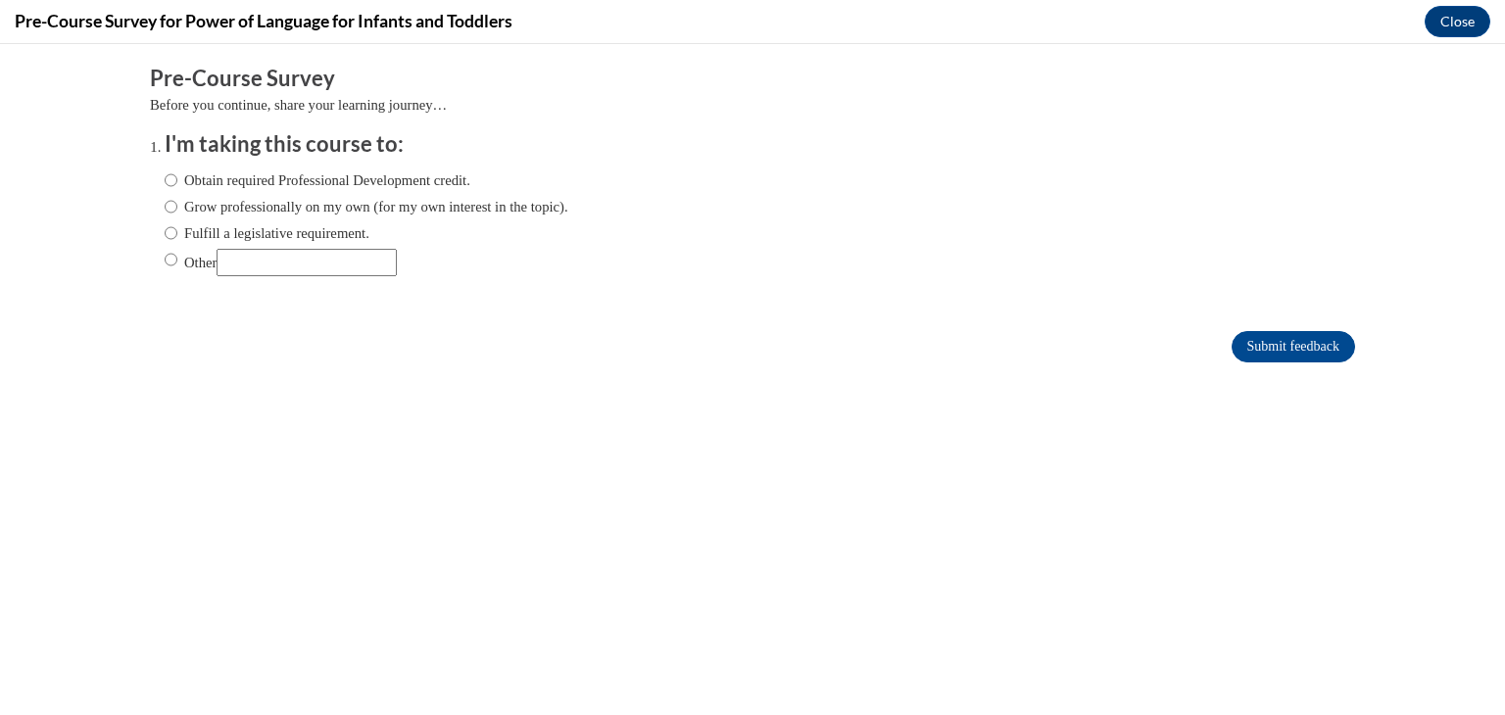
scroll to position [0, 0]
click at [382, 203] on label "Grow professionally on my own (for my own interest in the topic)." at bounding box center [367, 207] width 404 height 22
click at [177, 203] on input "Grow professionally on my own (for my own interest in the topic)." at bounding box center [171, 207] width 13 height 22
radio input "true"
click at [388, 176] on label "Obtain required Professional Development credit." at bounding box center [318, 180] width 306 height 22
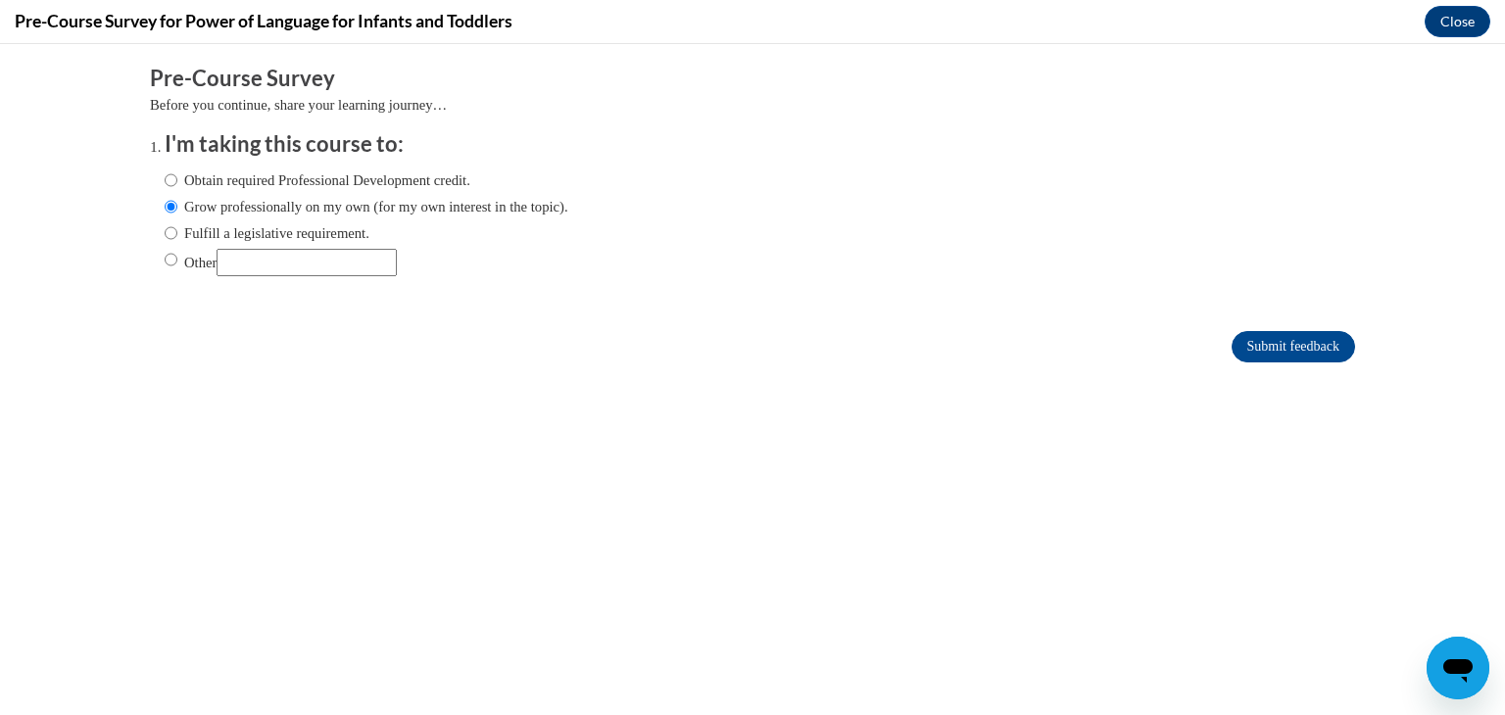
click at [177, 176] on input "Obtain required Professional Development credit." at bounding box center [171, 180] width 13 height 22
radio input "true"
click at [1231, 333] on input "Submit feedback" at bounding box center [1292, 346] width 123 height 31
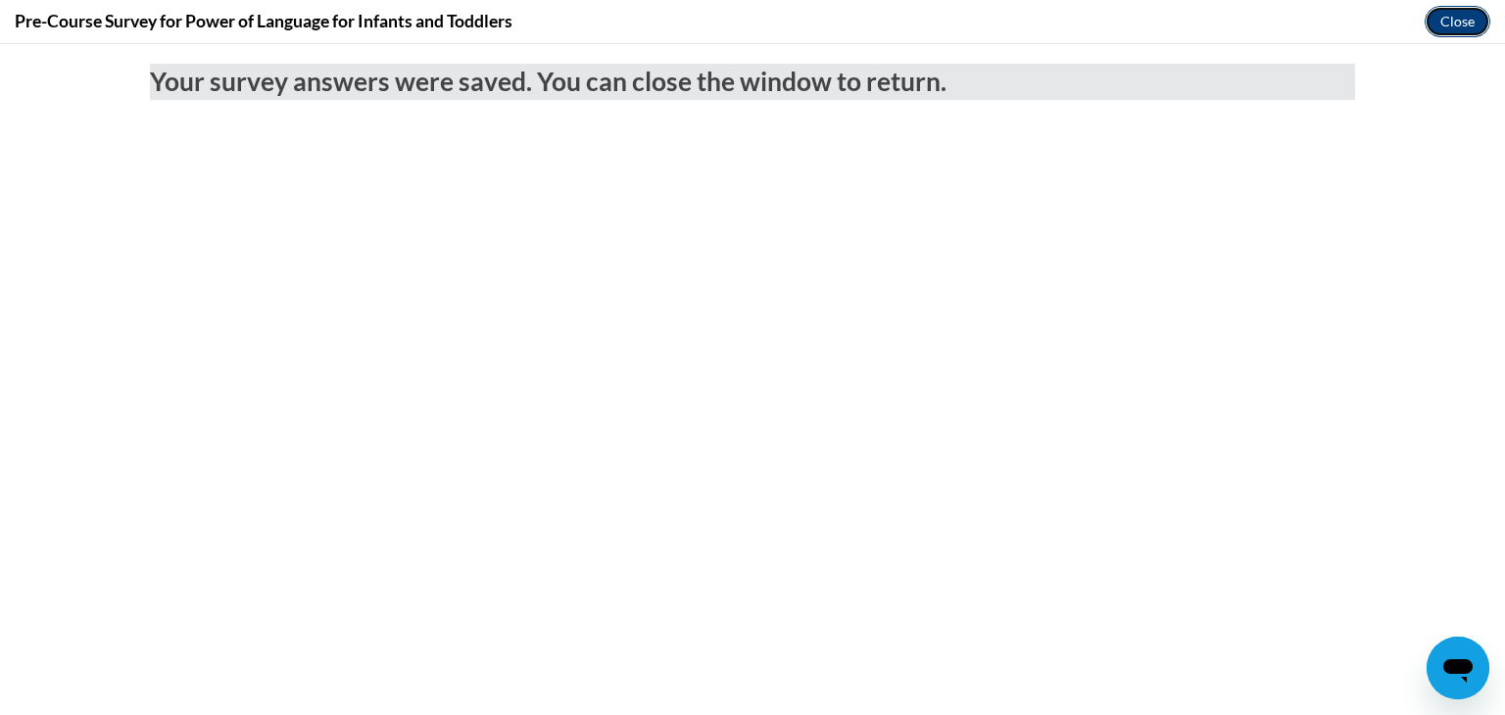
click at [1459, 24] on button "Close" at bounding box center [1457, 21] width 66 height 31
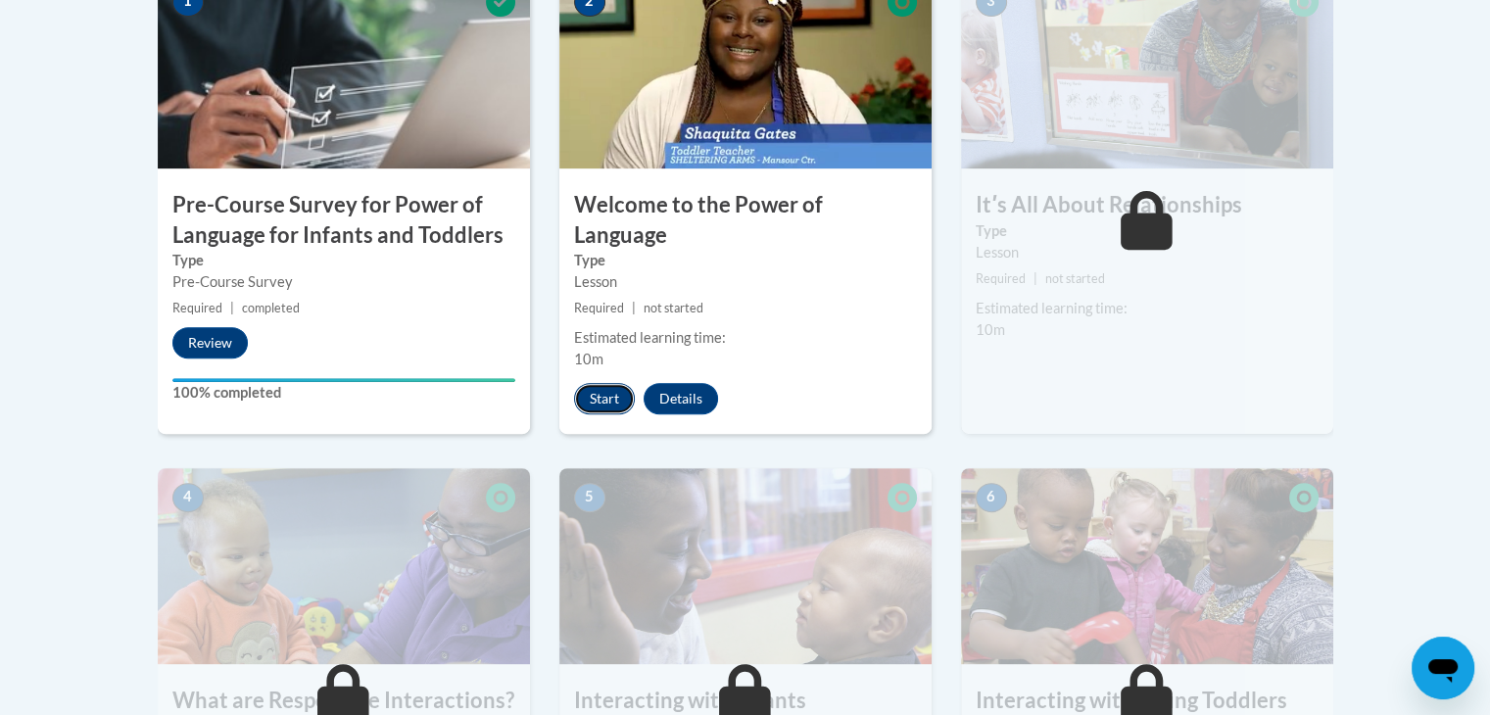
click at [611, 383] on button "Start" at bounding box center [604, 398] width 61 height 31
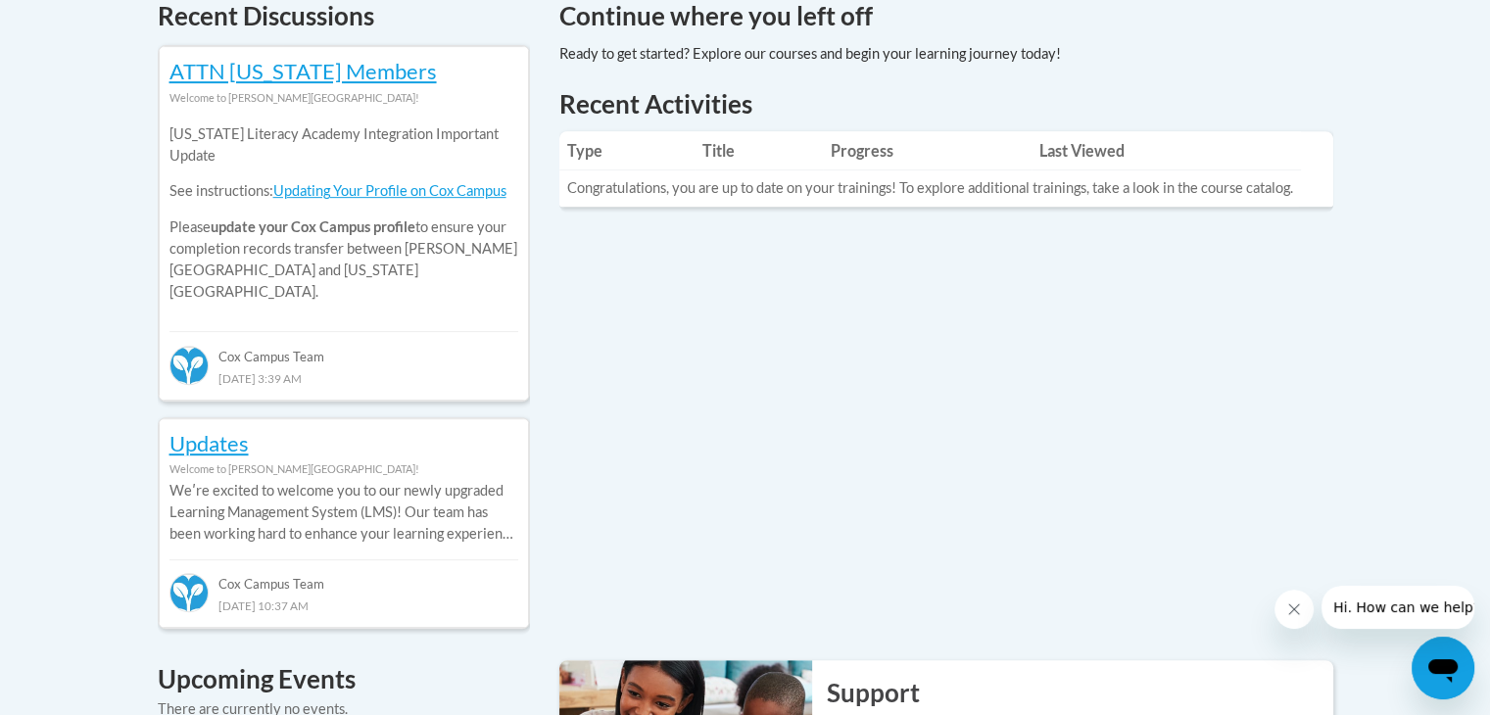
scroll to position [860, 0]
